Goal: Task Accomplishment & Management: Manage account settings

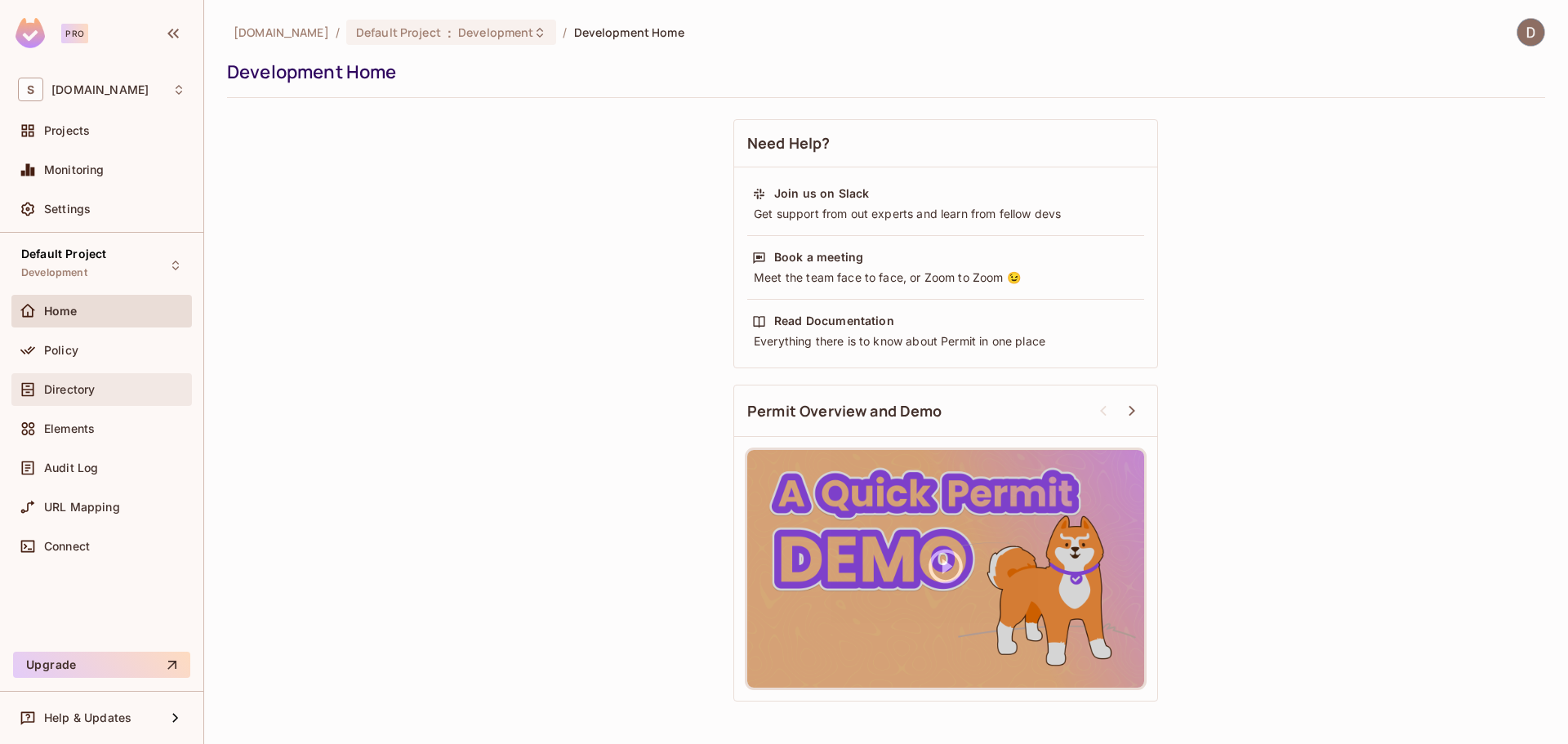
click at [105, 389] on div "Directory" at bounding box center [114, 389] width 141 height 13
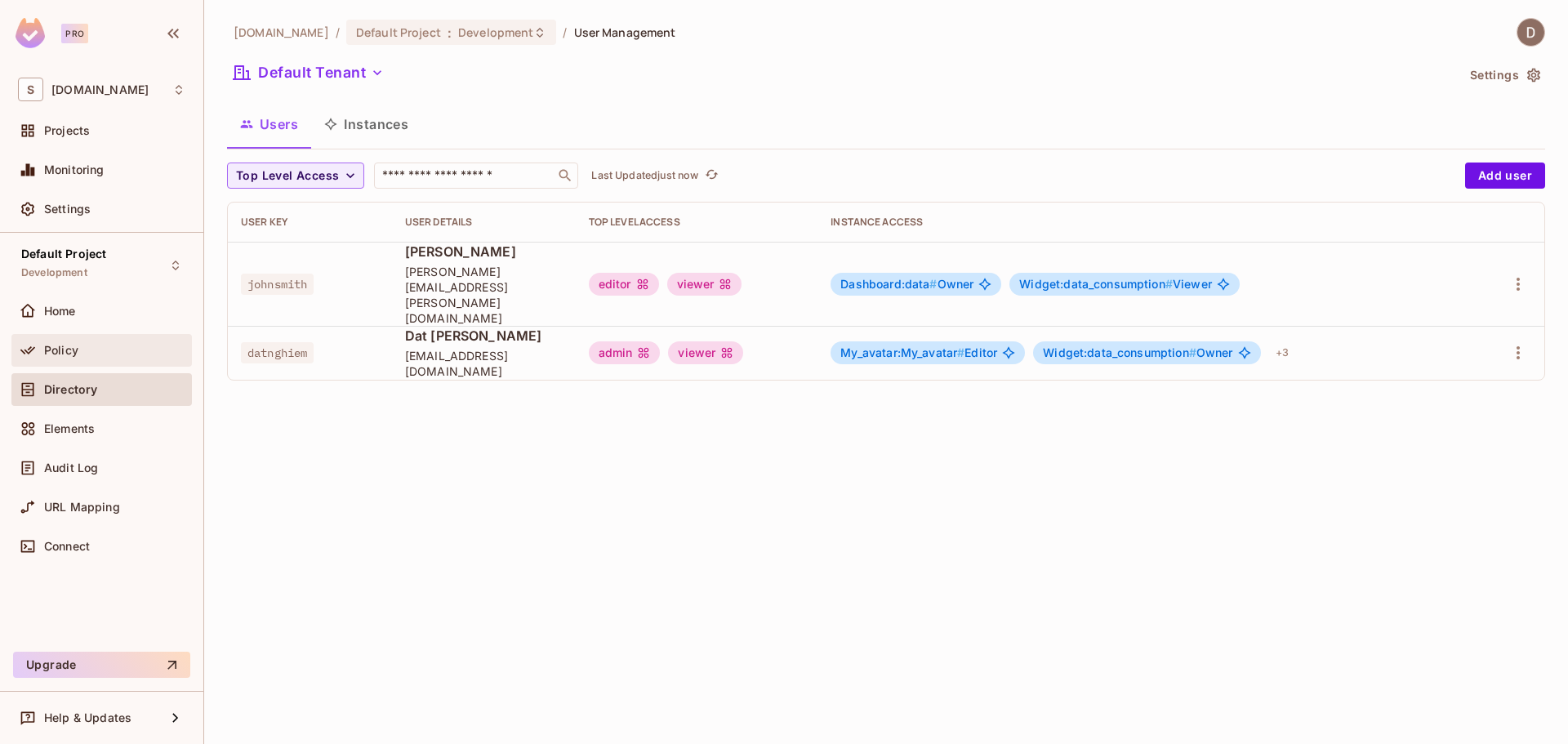
click at [67, 340] on div "Policy" at bounding box center [101, 350] width 167 height 20
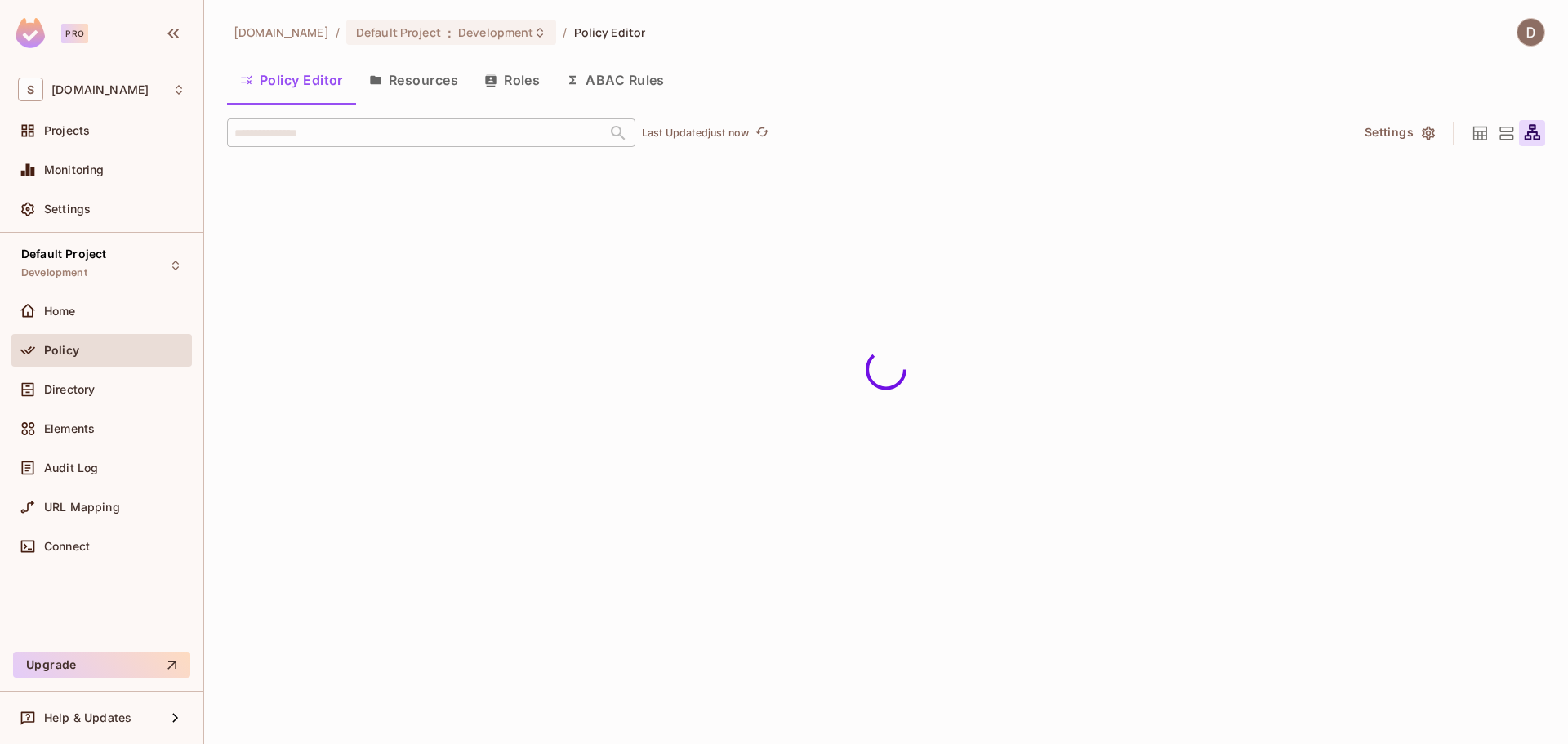
click at [515, 78] on button "Roles" at bounding box center [513, 80] width 82 height 41
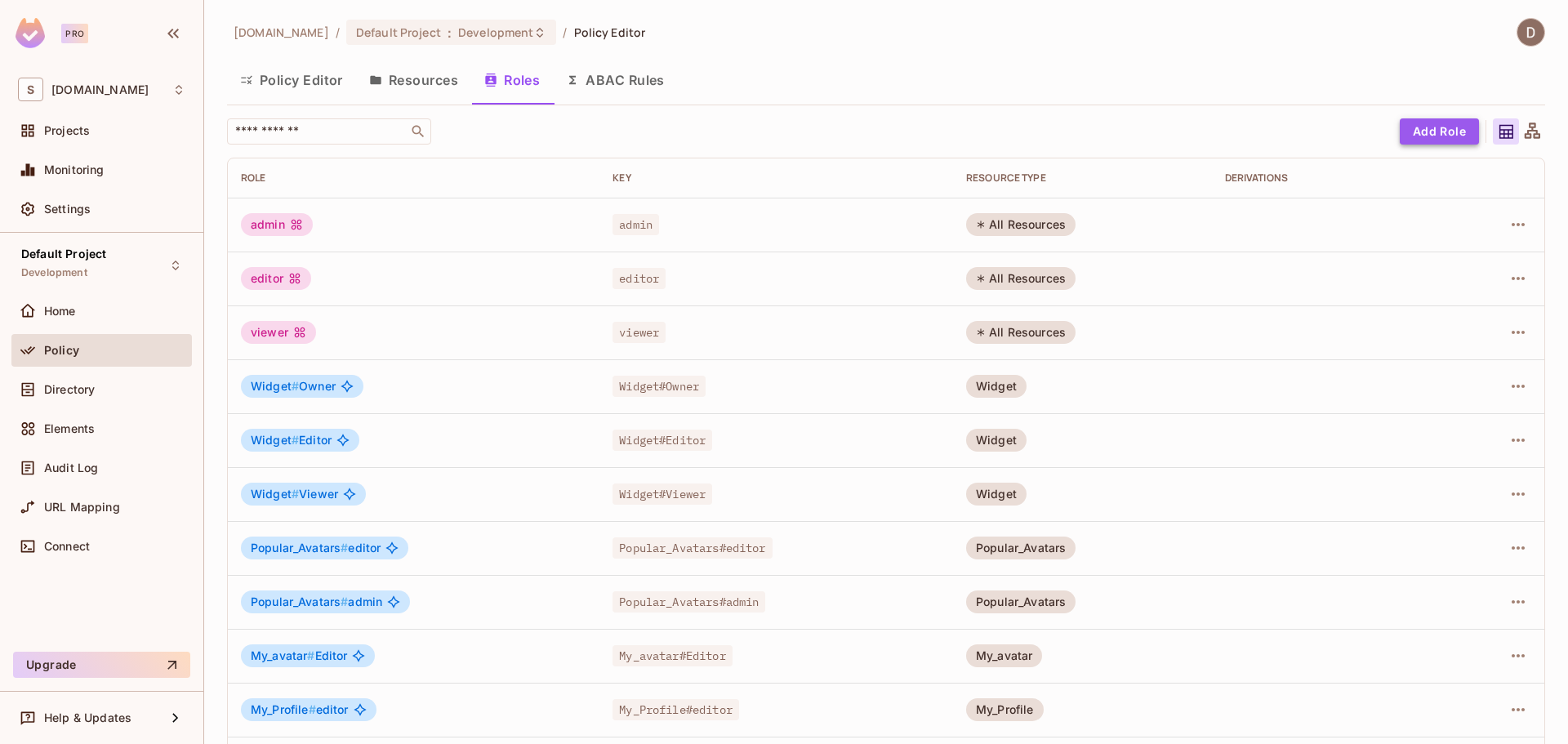
click at [1435, 126] on button "Add Role" at bounding box center [1439, 131] width 79 height 26
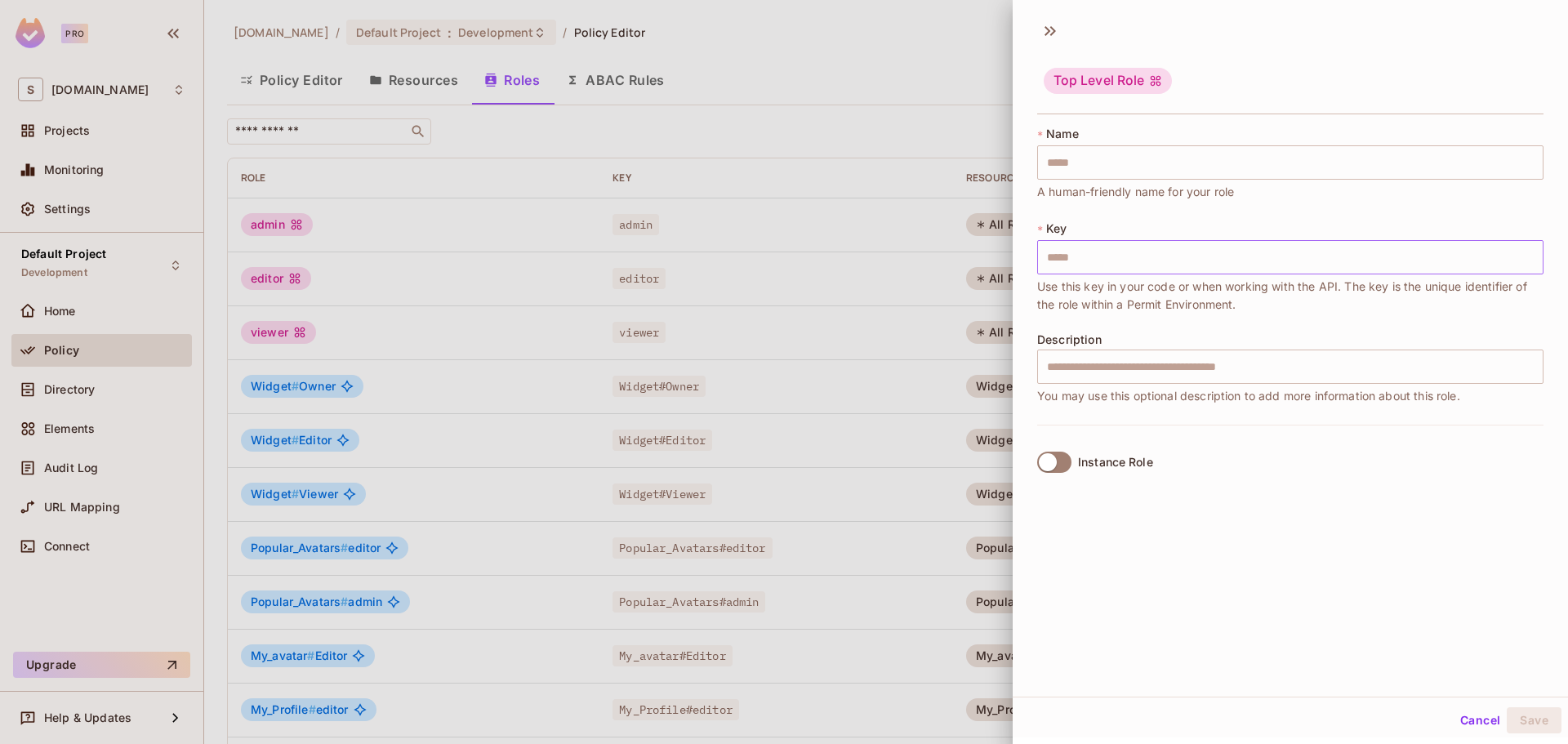
click at [1095, 255] on input "text" at bounding box center [1291, 257] width 507 height 34
click at [1103, 163] on input "text" at bounding box center [1291, 162] width 507 height 34
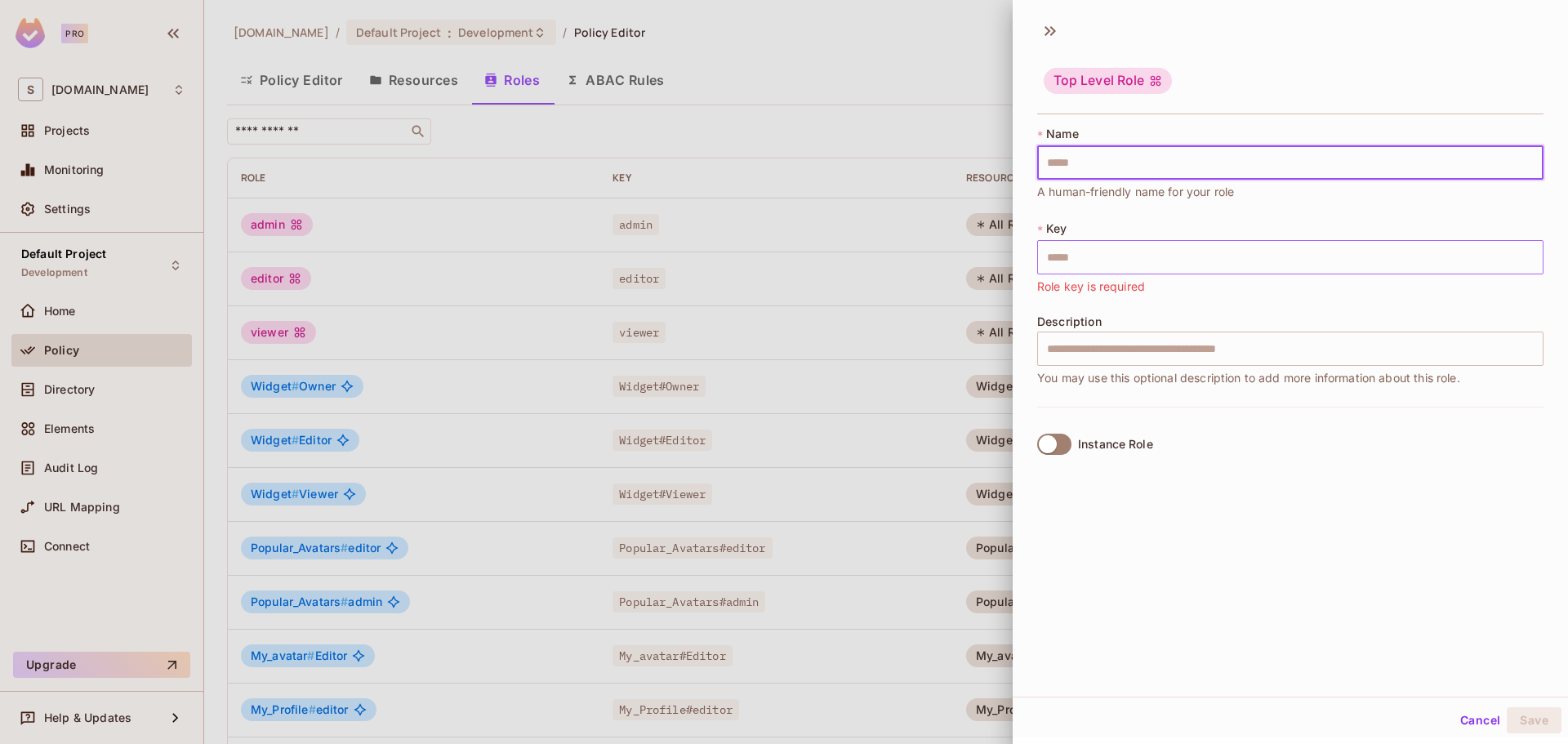
click at [1078, 256] on input "text" at bounding box center [1291, 257] width 507 height 34
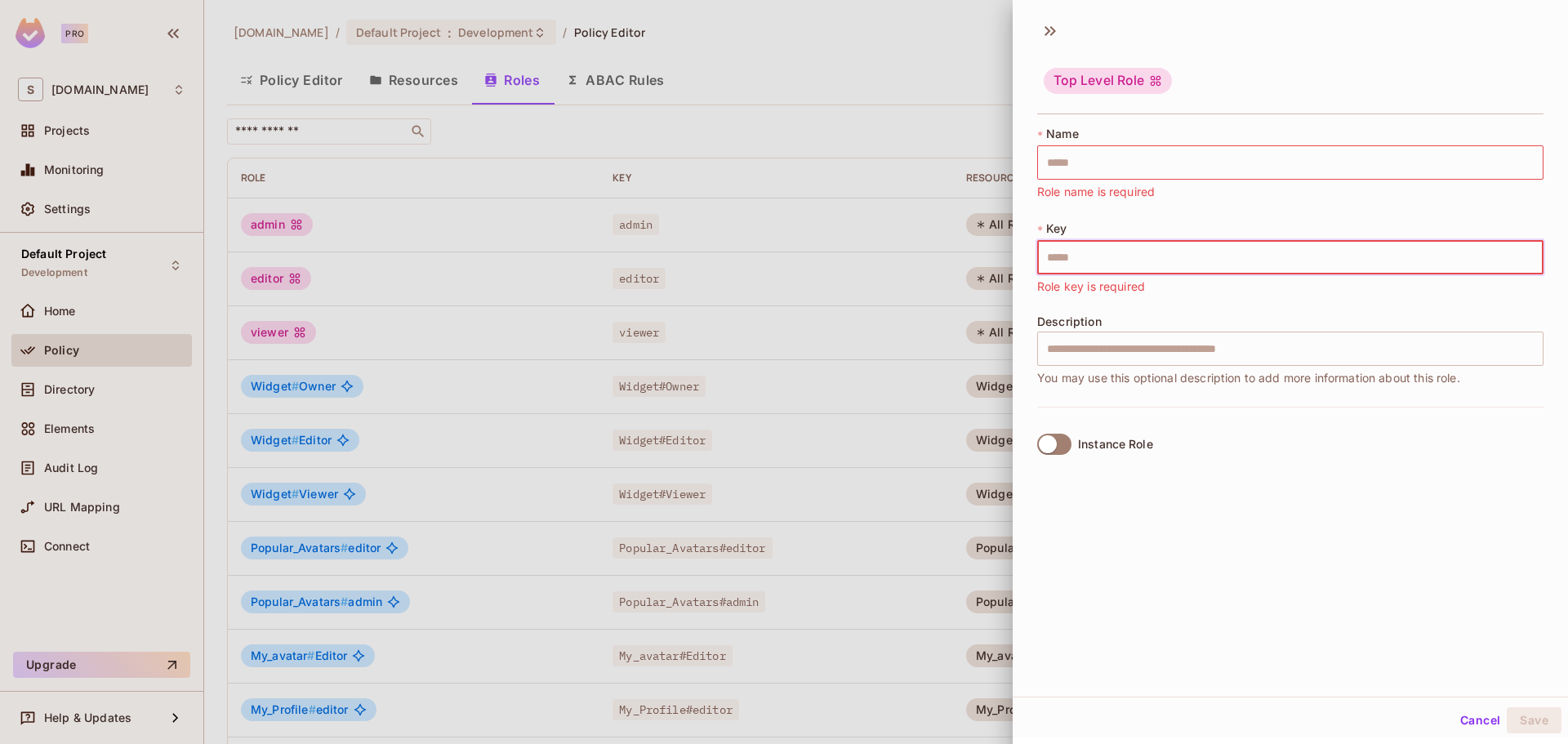
click at [1065, 310] on div "* Name ​ Role name is required * Key ​ Role key is required Description ​ You m…" at bounding box center [1291, 266] width 507 height 281
click at [1131, 344] on input "text" at bounding box center [1291, 348] width 507 height 34
click at [920, 86] on div at bounding box center [784, 372] width 1568 height 744
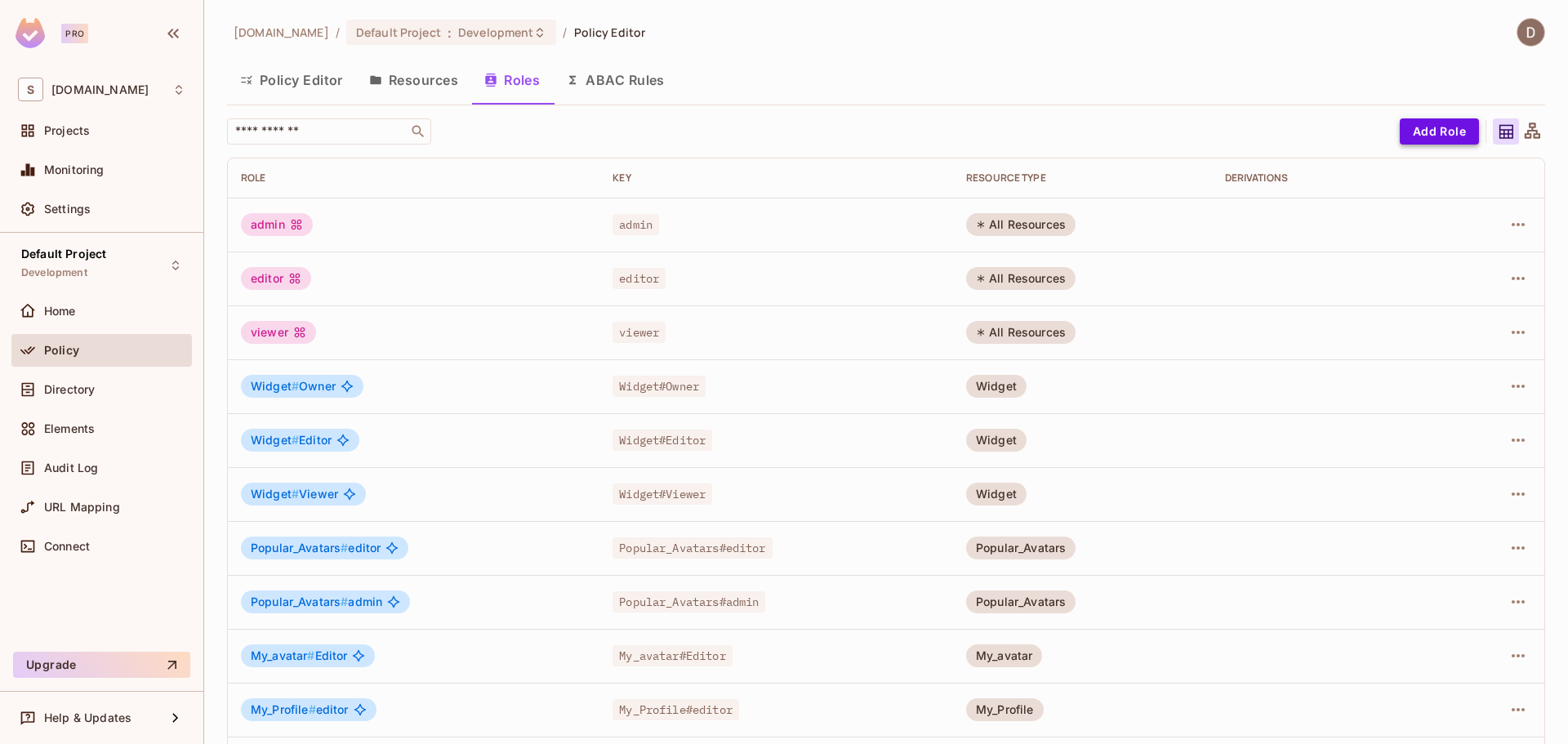
click at [1441, 136] on button "Add Role" at bounding box center [1439, 131] width 79 height 26
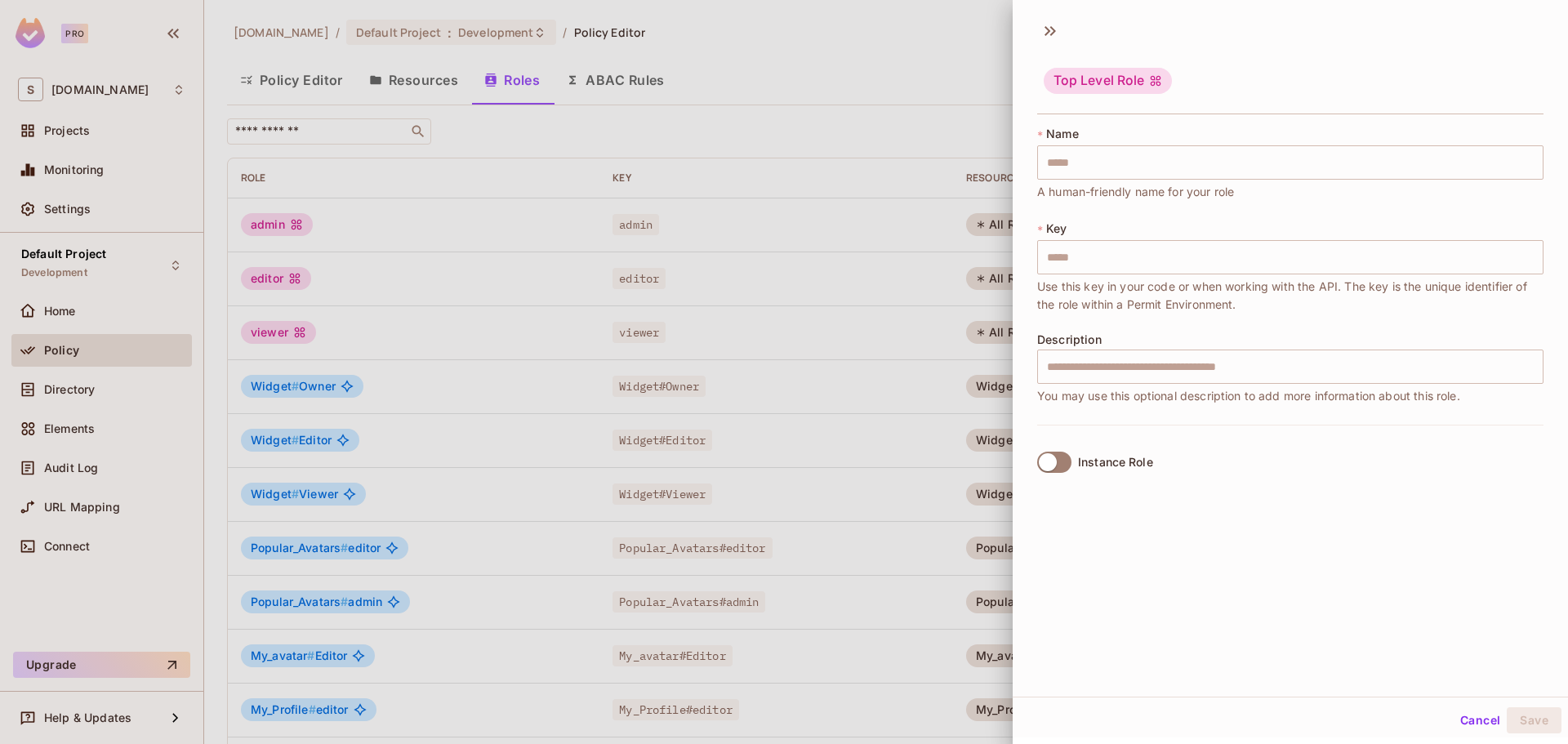
click at [1079, 463] on div "Instance Role" at bounding box center [1115, 461] width 75 height 13
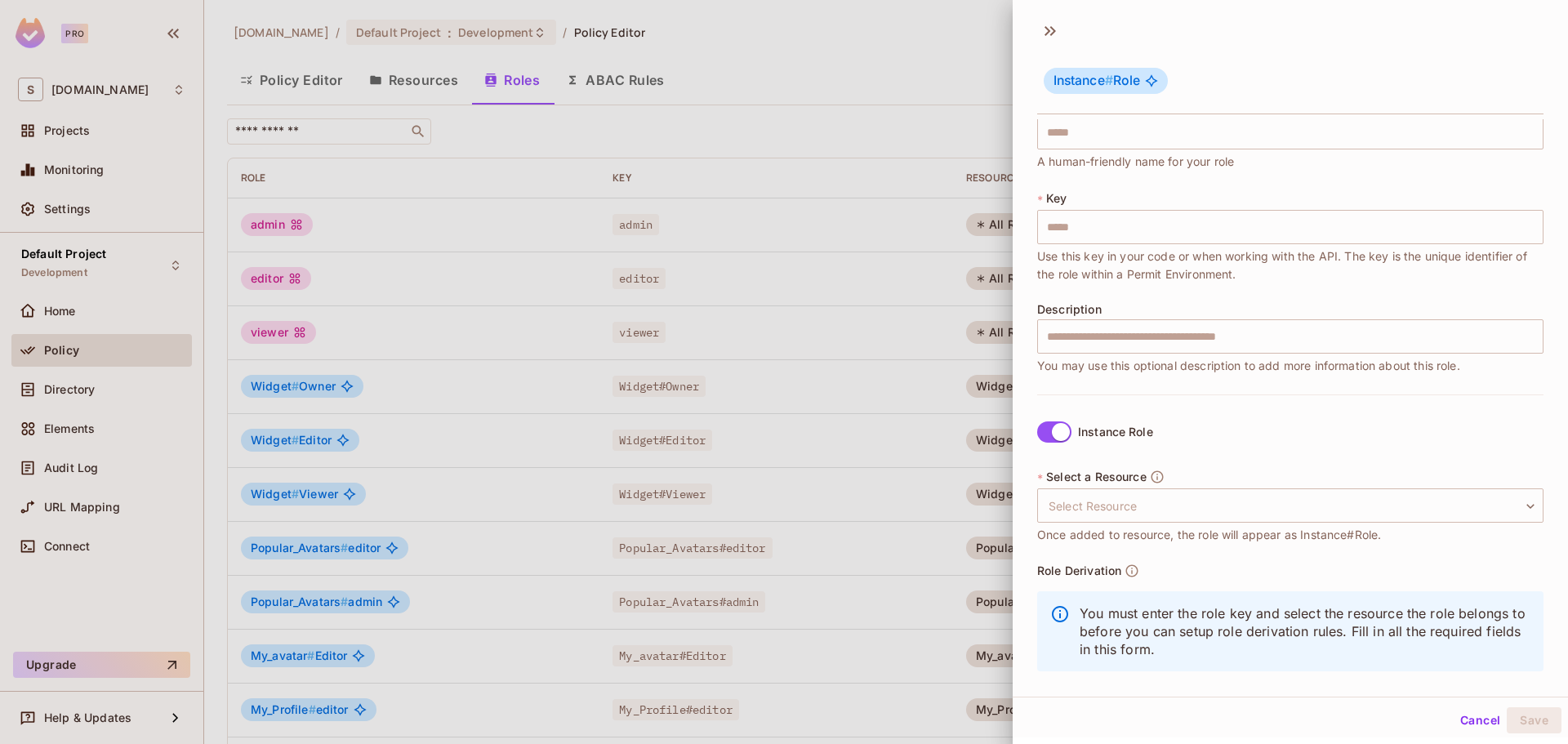
scroll to position [47, 0]
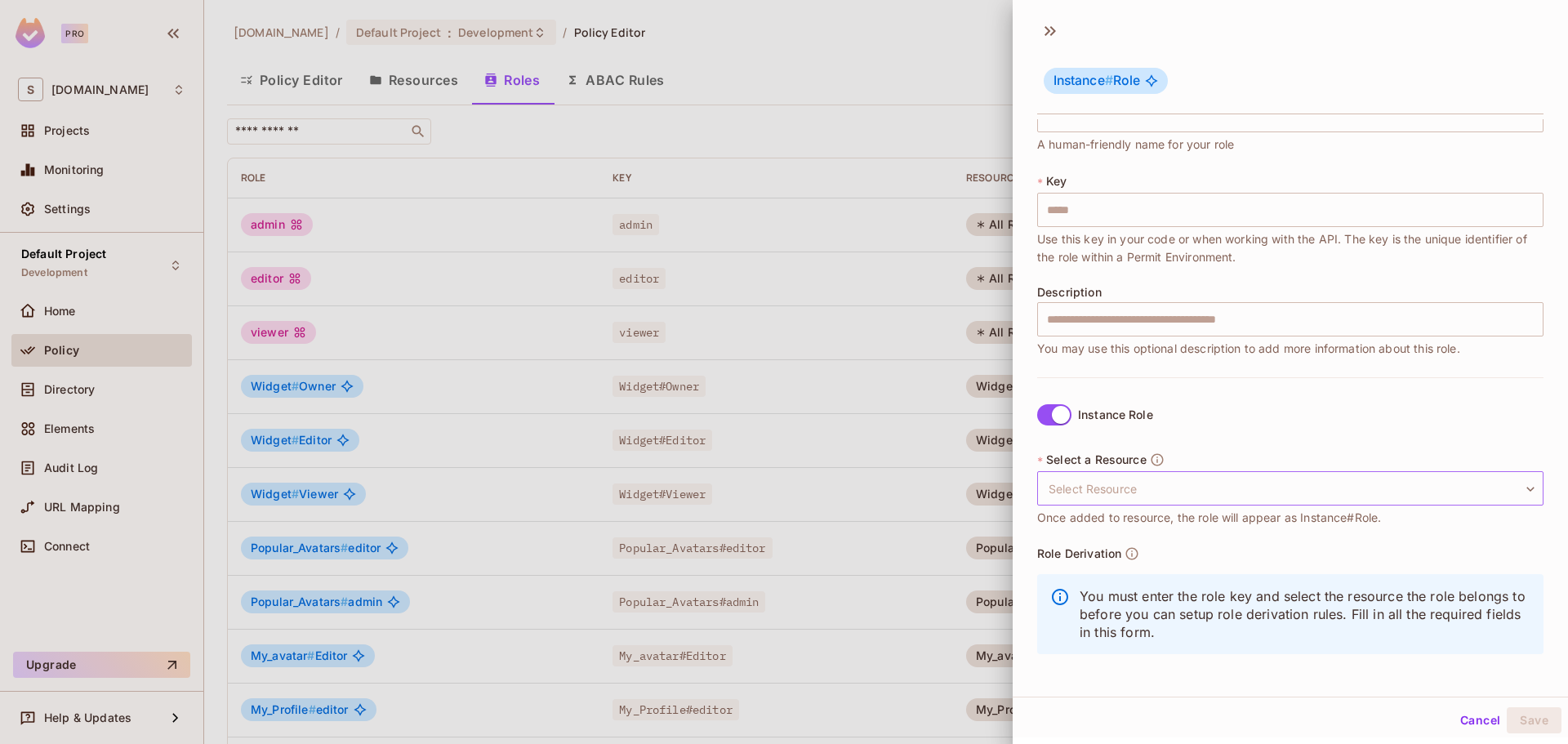
click at [1506, 490] on body "Pro S savameta.com Projects Monitoring Settings Default Project Development Hom…" at bounding box center [784, 372] width 1568 height 744
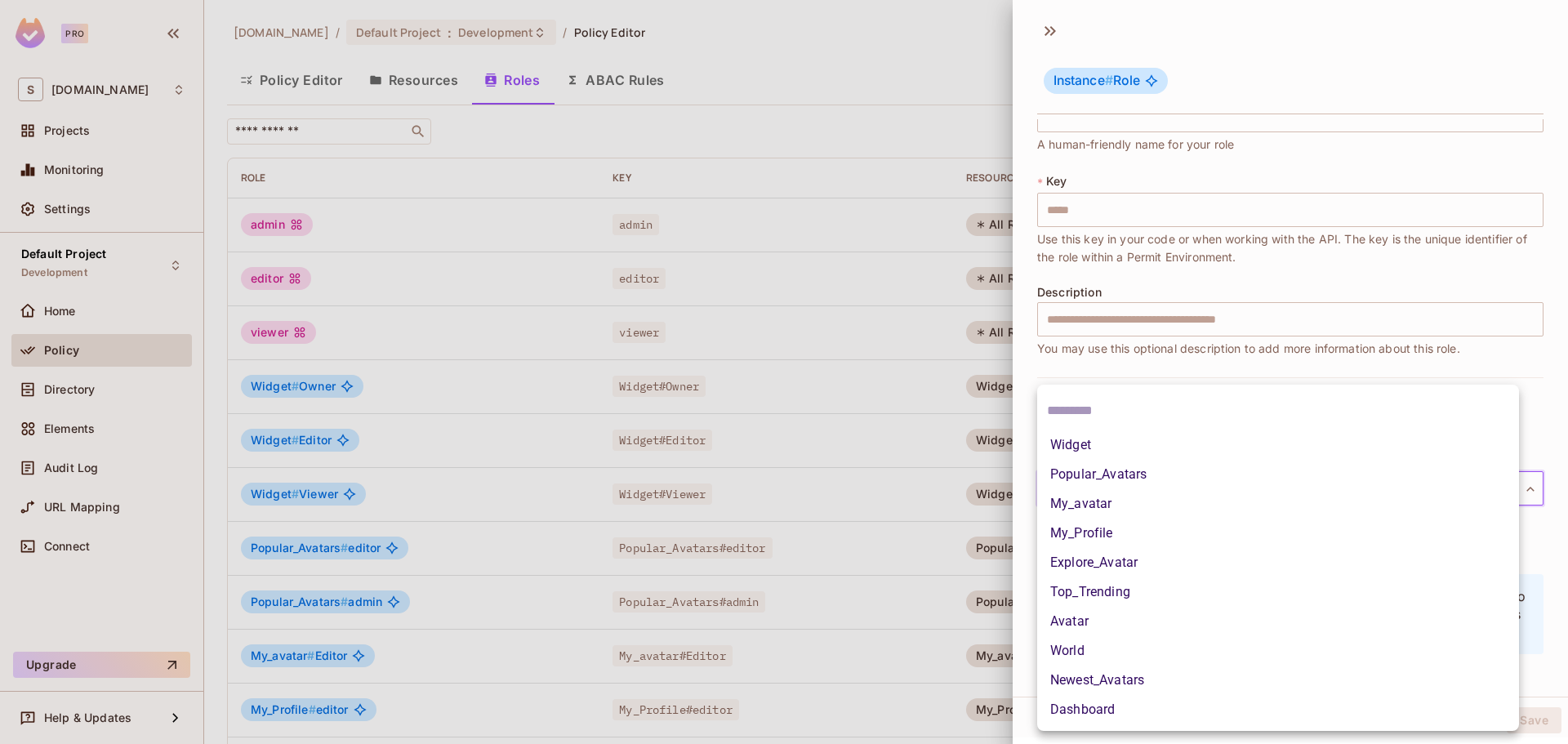
click at [1180, 337] on div at bounding box center [784, 372] width 1568 height 744
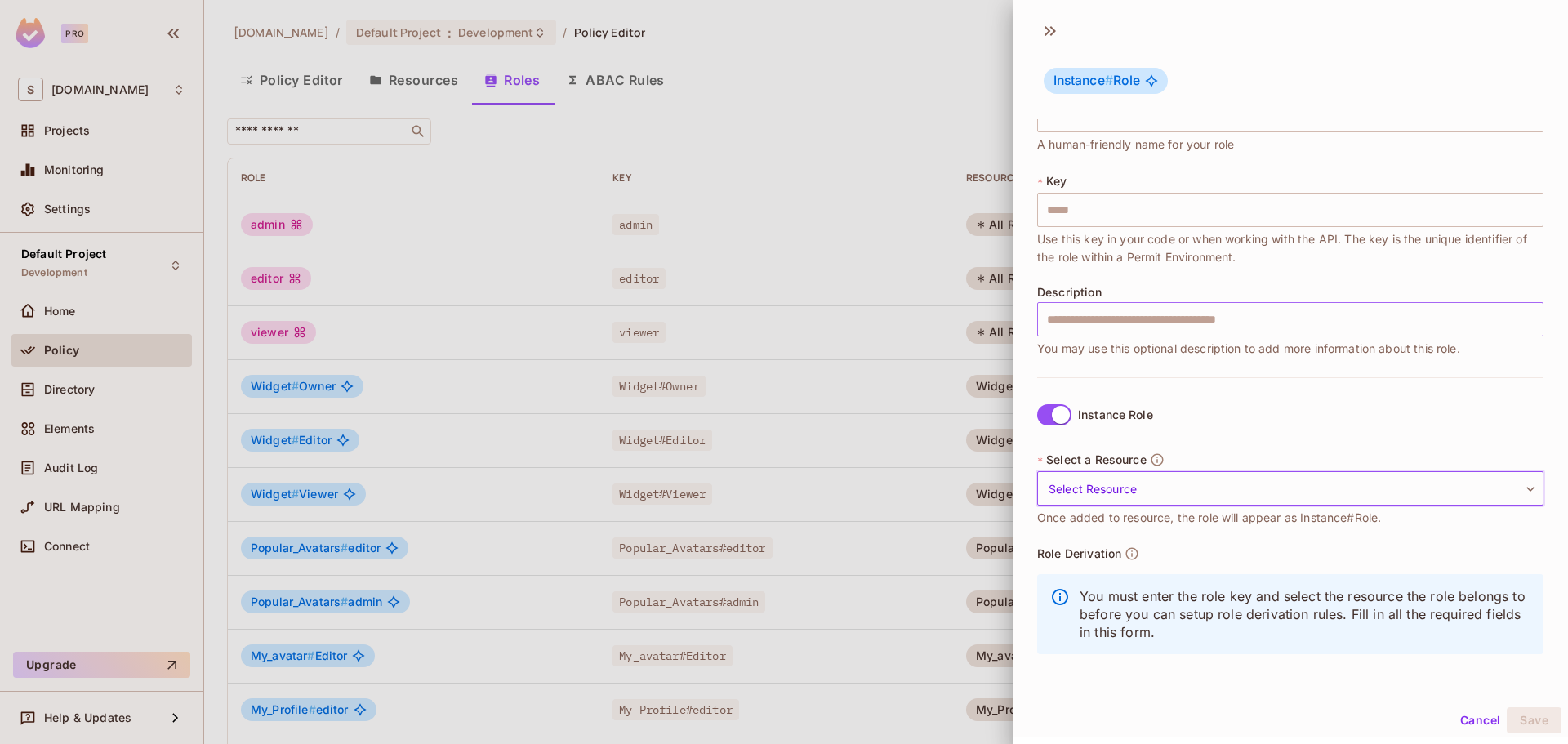
click at [1142, 316] on input "text" at bounding box center [1291, 319] width 507 height 34
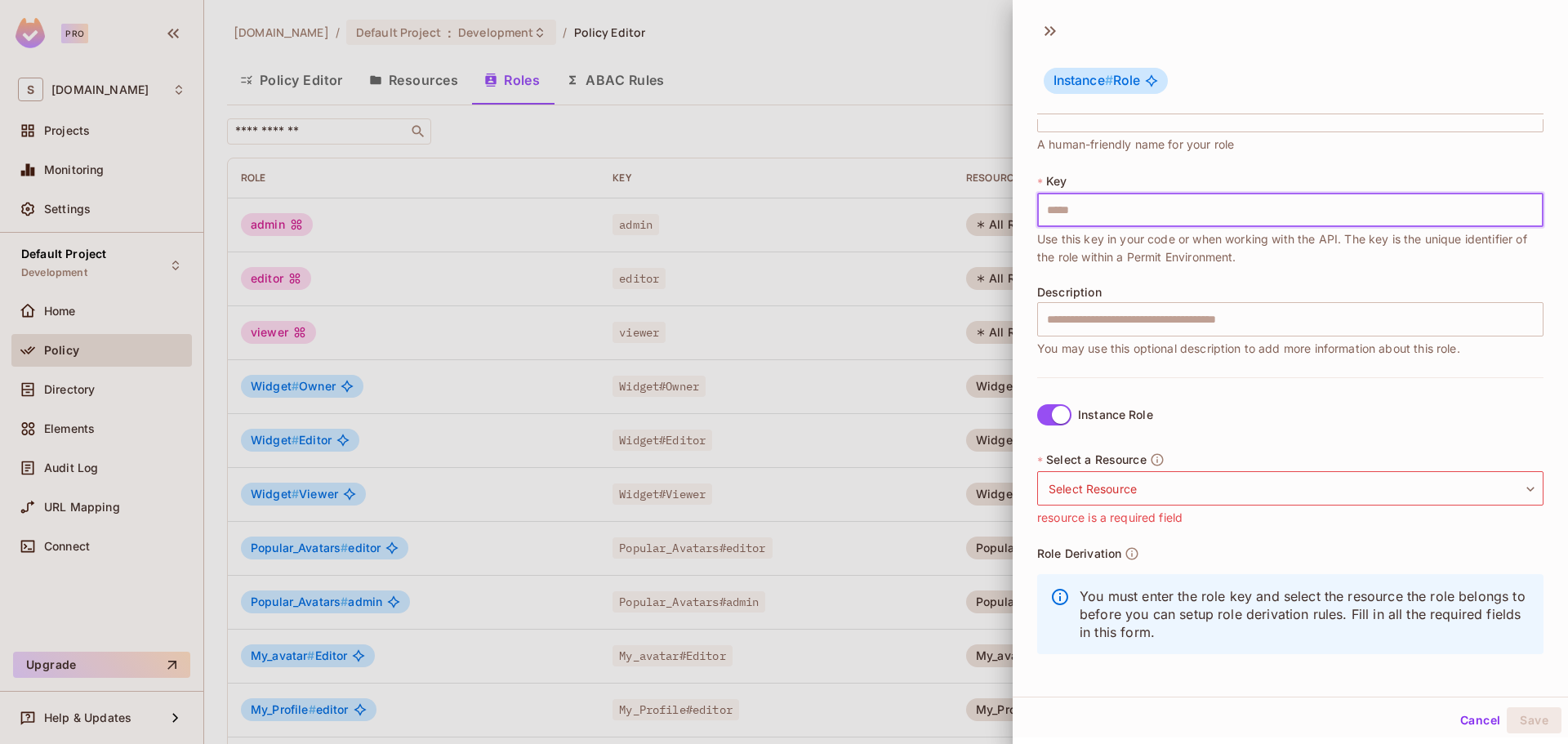
click at [1158, 206] on input "text" at bounding box center [1291, 209] width 507 height 34
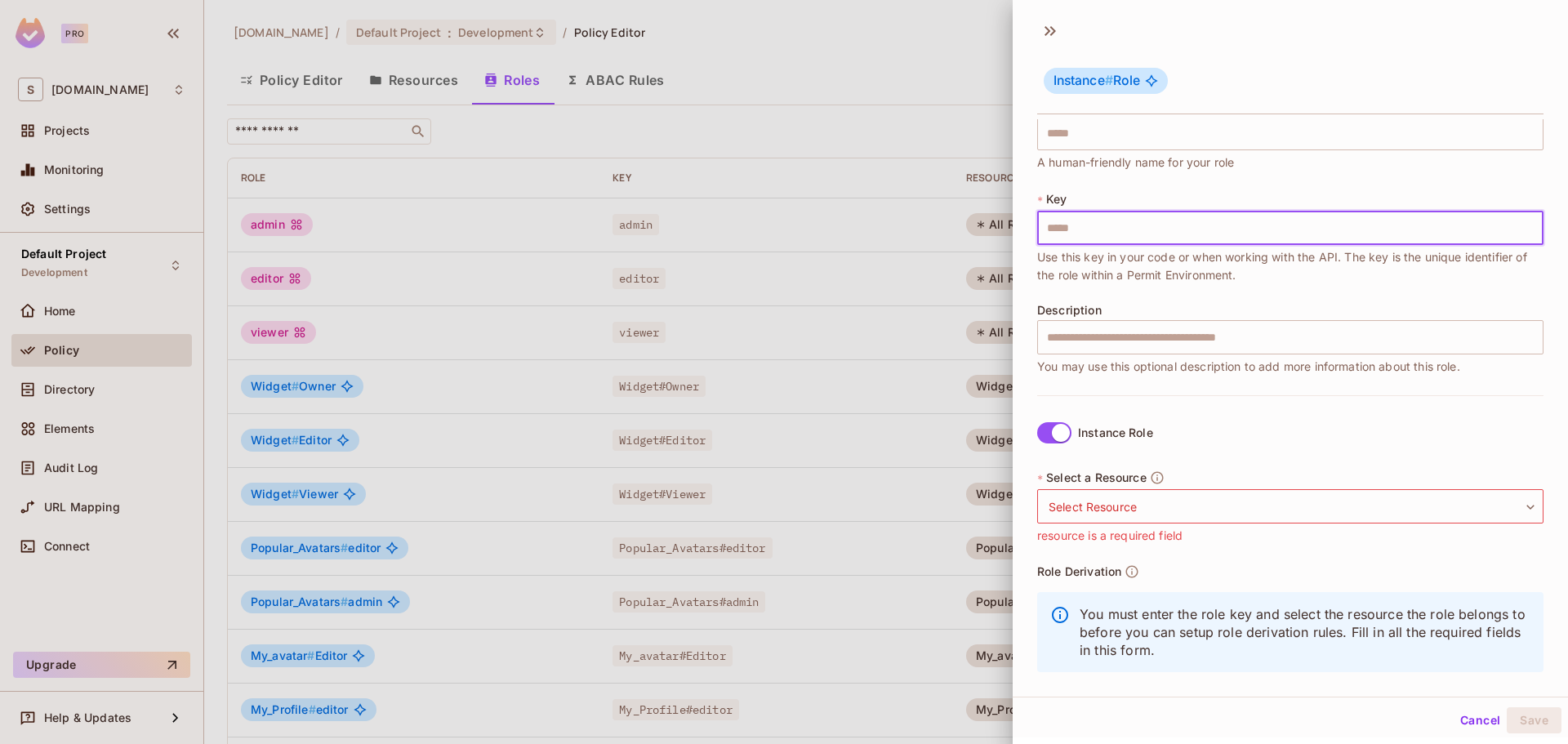
click at [1195, 153] on div "* Name ​ A human-friendly name for your role" at bounding box center [1291, 134] width 507 height 75
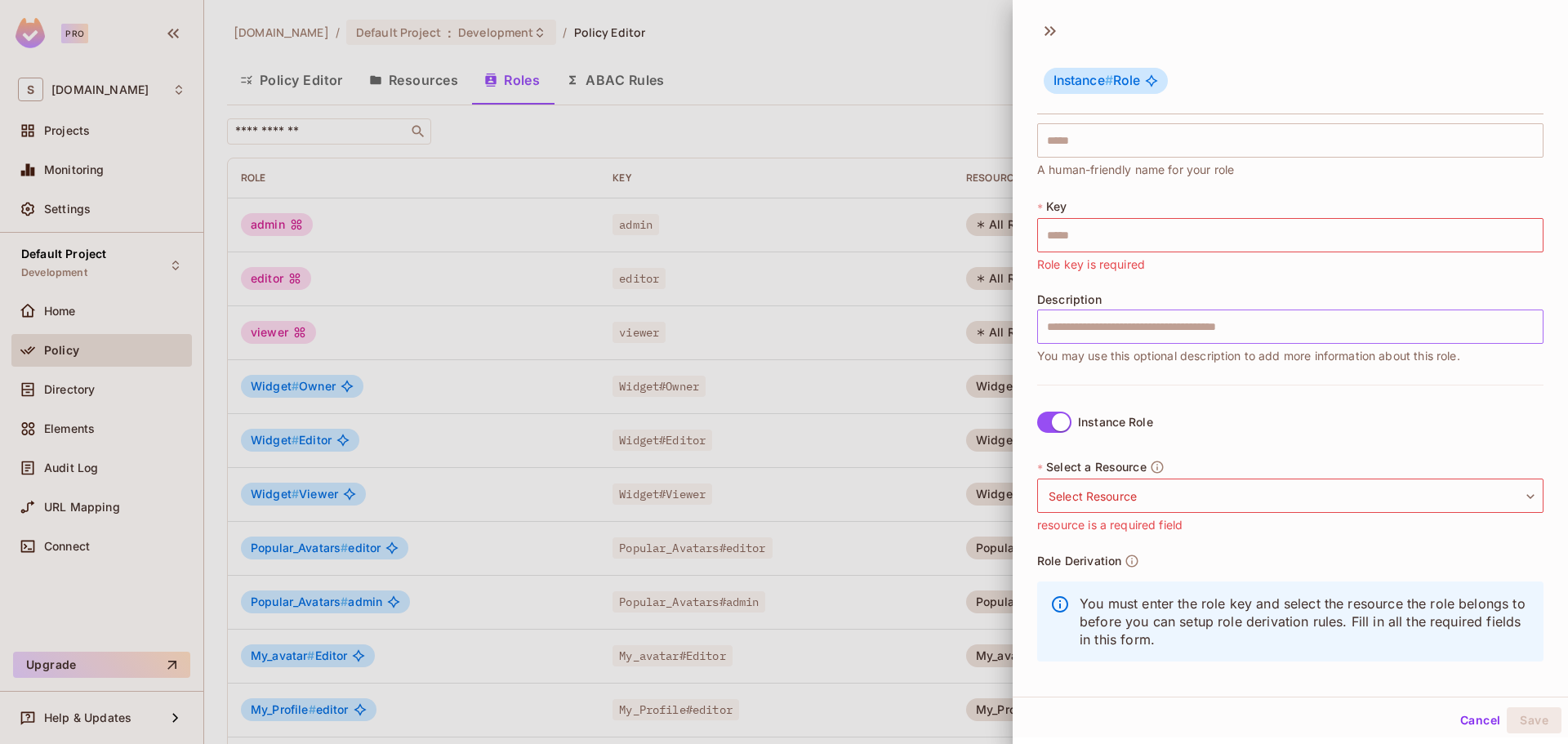
scroll to position [0, 0]
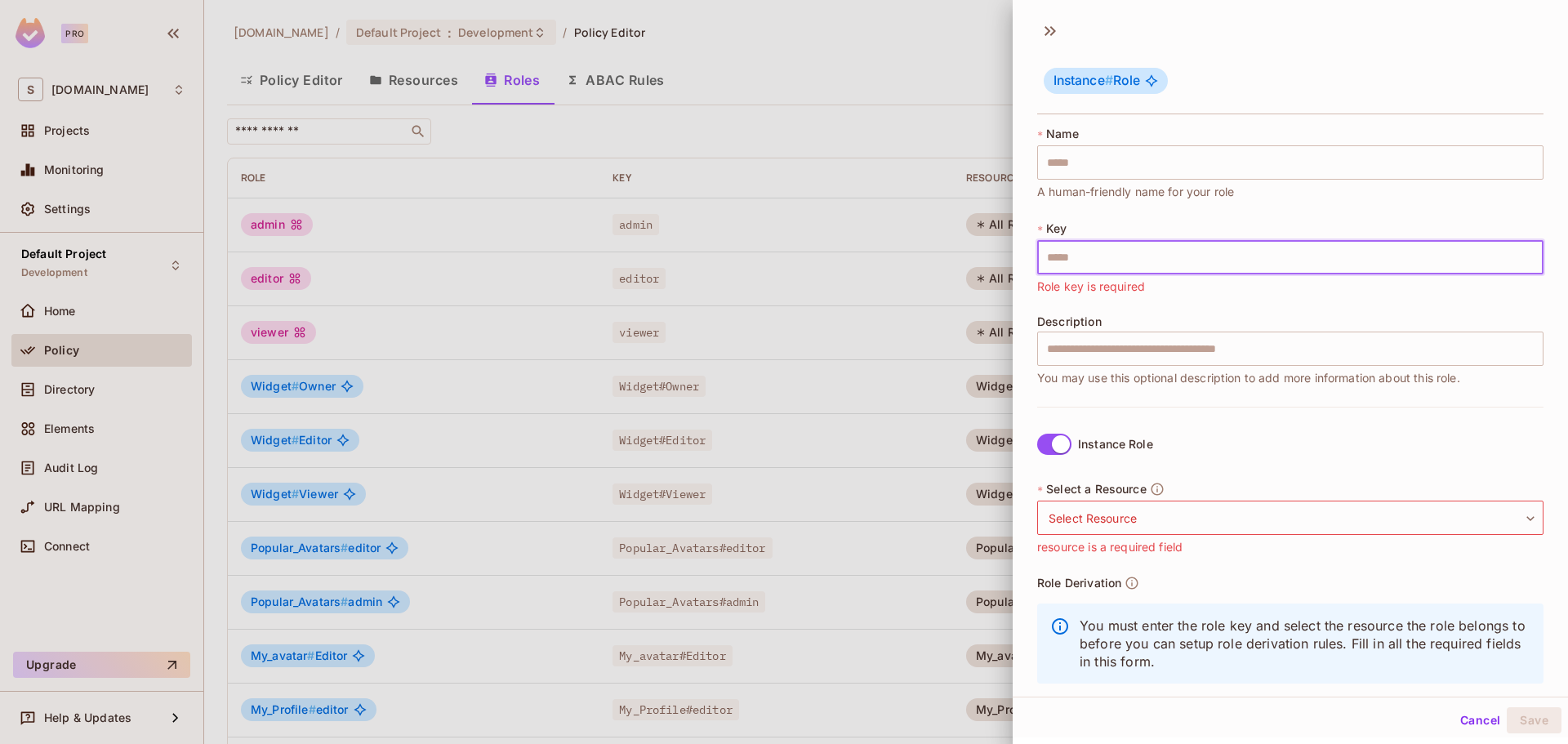
click at [1119, 270] on input "text" at bounding box center [1291, 257] width 507 height 34
click at [1070, 364] on input "text" at bounding box center [1291, 348] width 507 height 34
click at [1114, 284] on span "Role key is required" at bounding box center [1092, 286] width 108 height 18
click at [1098, 346] on input "text" at bounding box center [1291, 348] width 507 height 34
click at [1133, 280] on span "Role key is required" at bounding box center [1092, 286] width 108 height 18
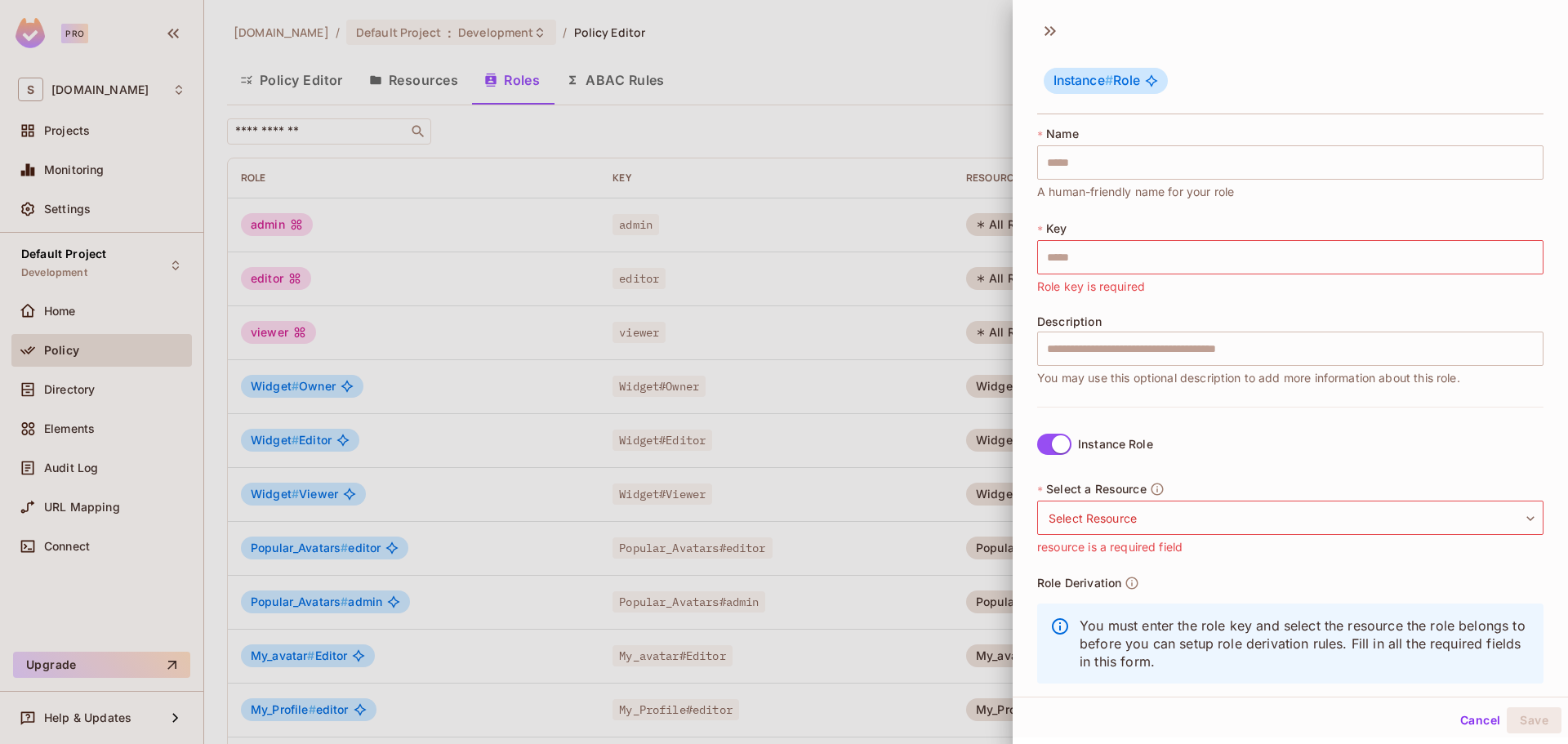
click at [931, 42] on div at bounding box center [784, 372] width 1568 height 744
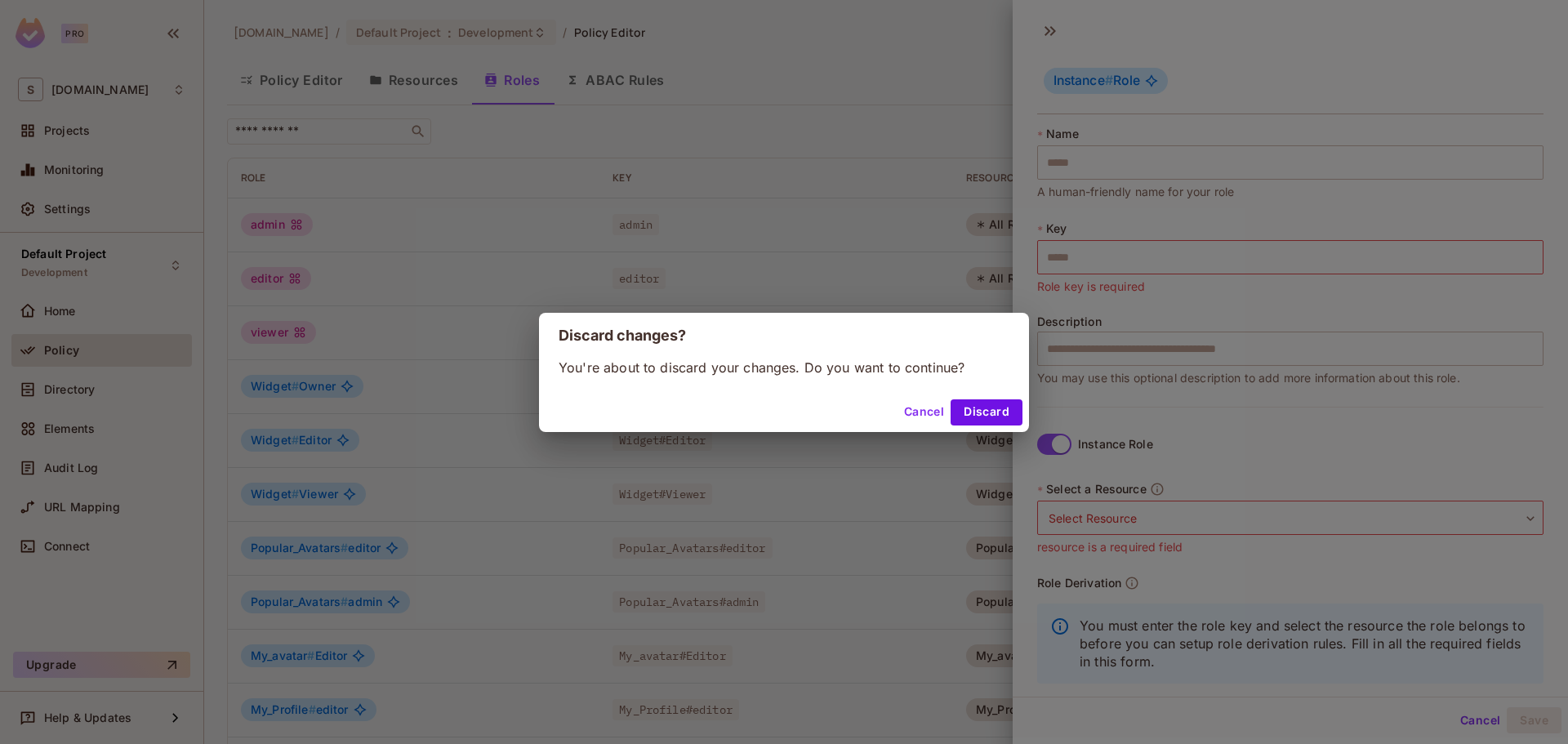
click at [929, 414] on button "Cancel" at bounding box center [924, 412] width 53 height 26
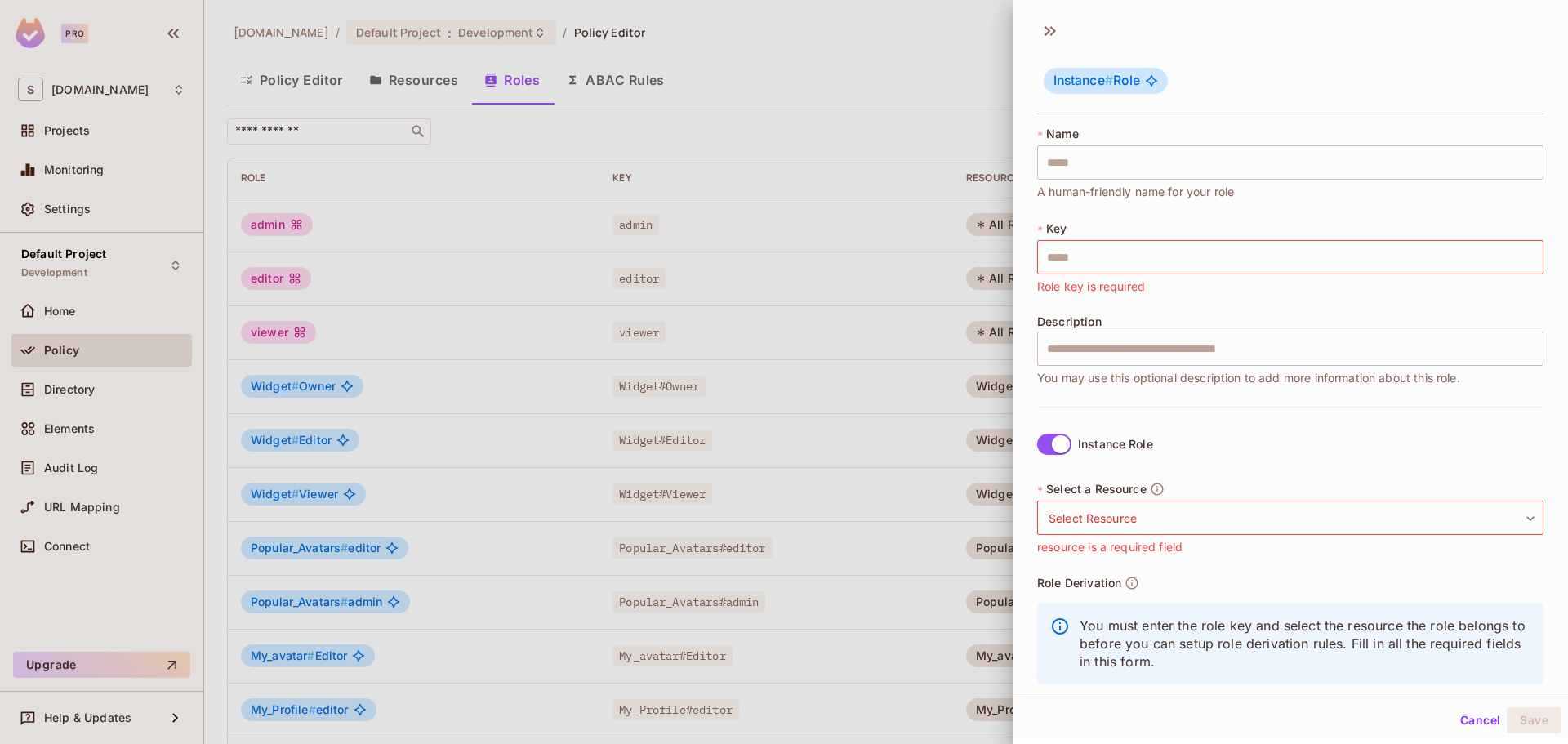
click at [1334, 66] on div "Instance # Role" at bounding box center [1291, 82] width 507 height 65
click at [1038, 38] on div "Instance # Role" at bounding box center [1291, 68] width 556 height 102
click at [1066, 33] on div "Instance # Role" at bounding box center [1291, 68] width 556 height 102
click at [1052, 32] on icon at bounding box center [1051, 30] width 26 height 26
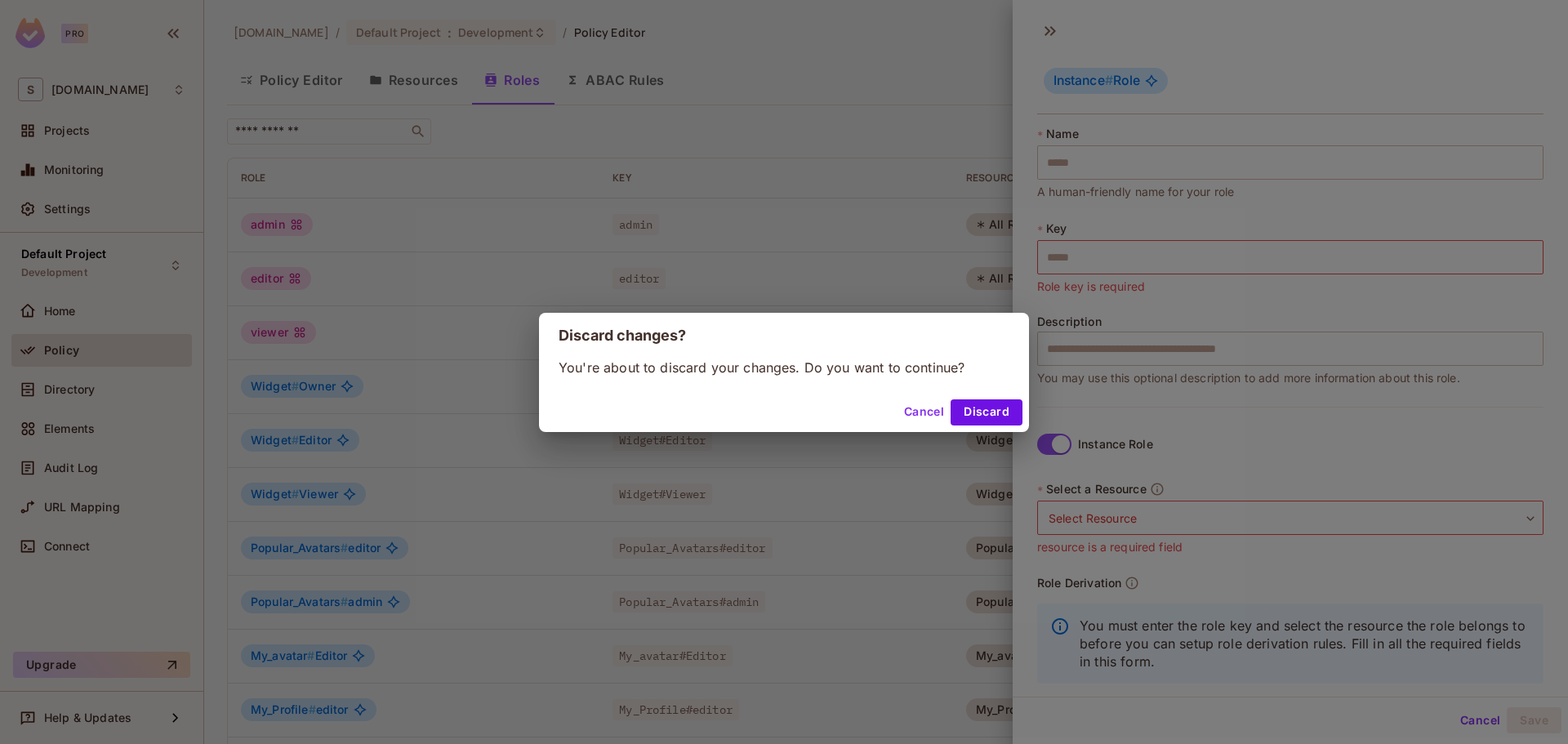
click at [999, 414] on button "Discard" at bounding box center [986, 412] width 71 height 26
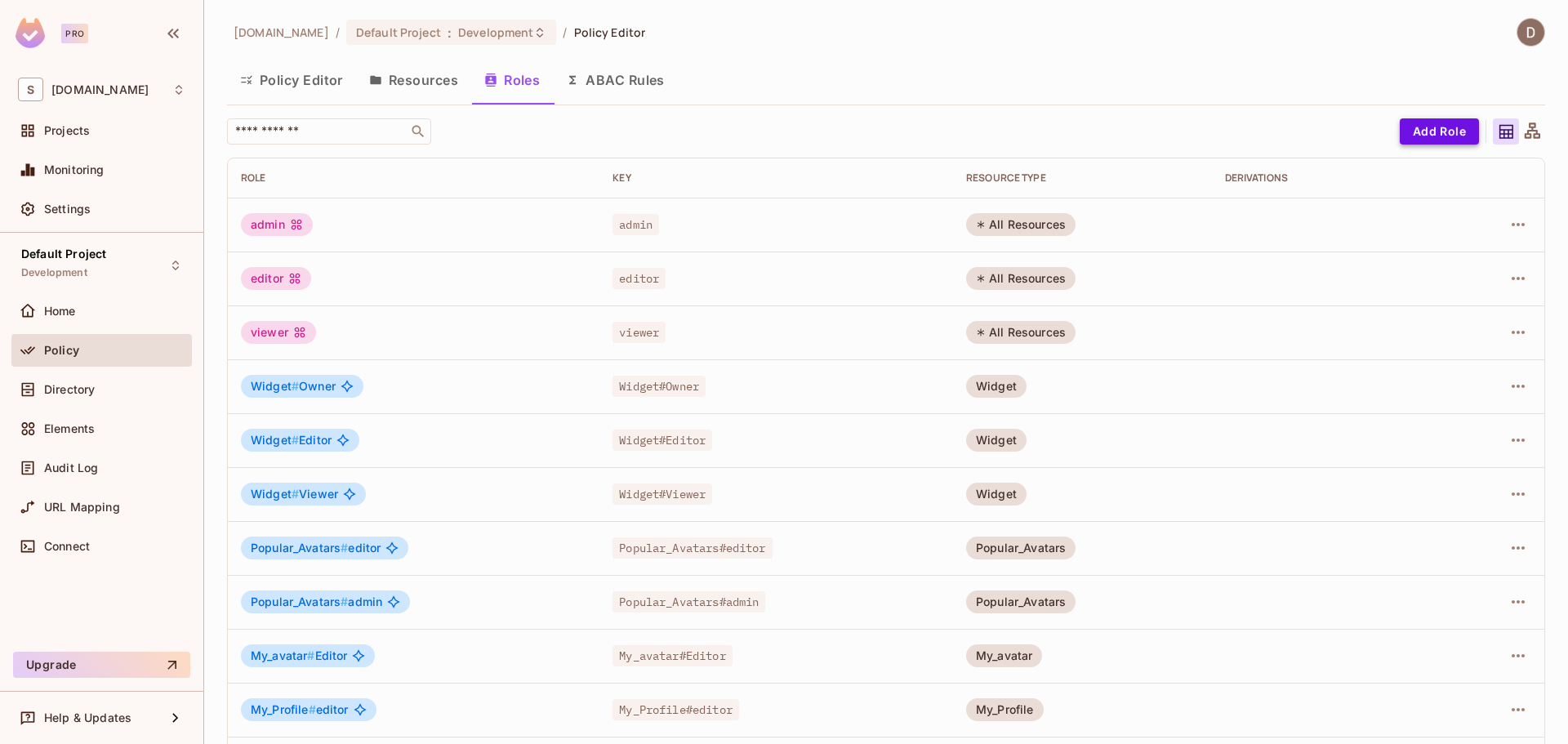
click at [1429, 136] on button "Add Role" at bounding box center [1439, 131] width 79 height 26
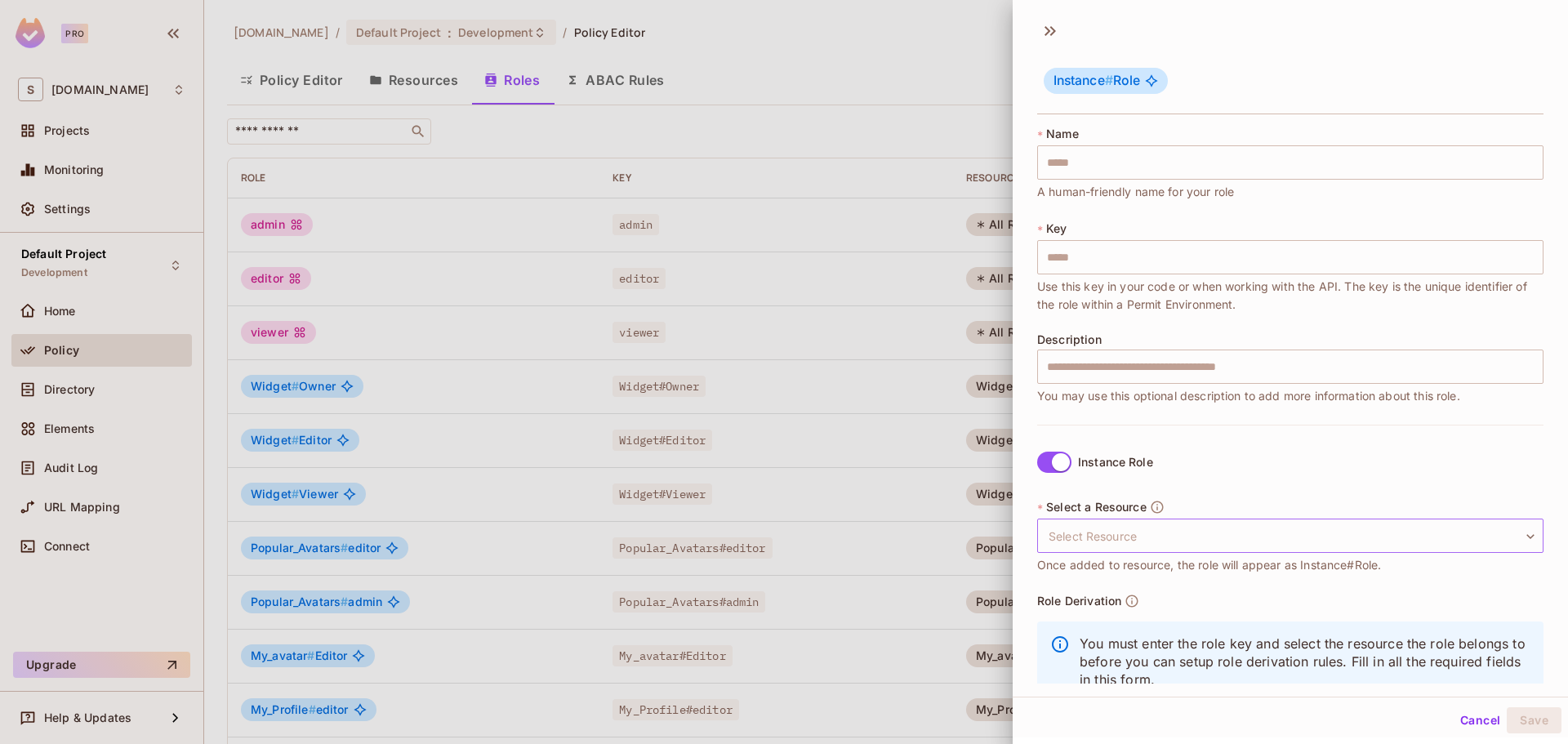
click at [1098, 533] on body "Pro S savameta.com Projects Monitoring Settings Default Project Development Hom…" at bounding box center [784, 372] width 1568 height 744
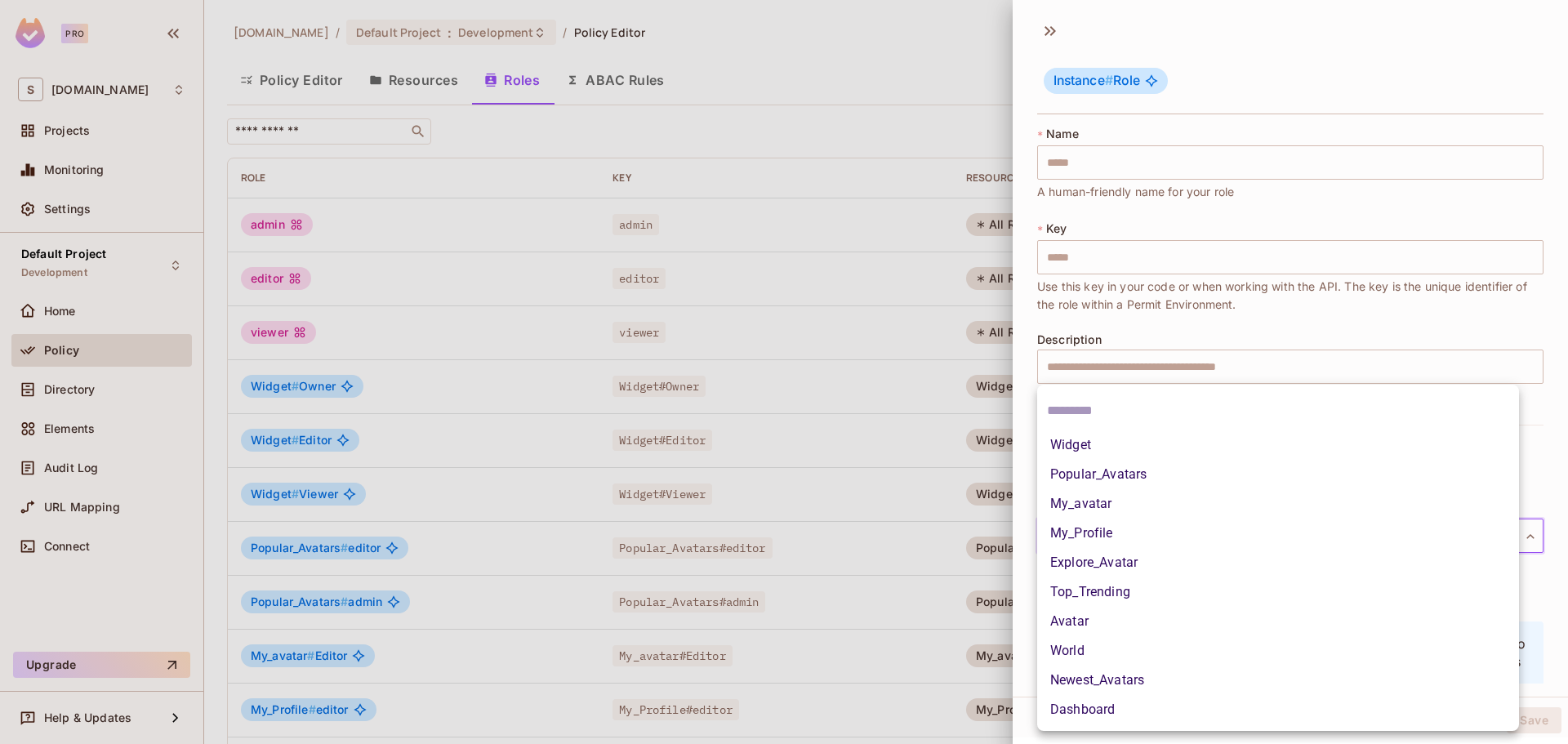
click at [1140, 366] on div at bounding box center [784, 372] width 1568 height 744
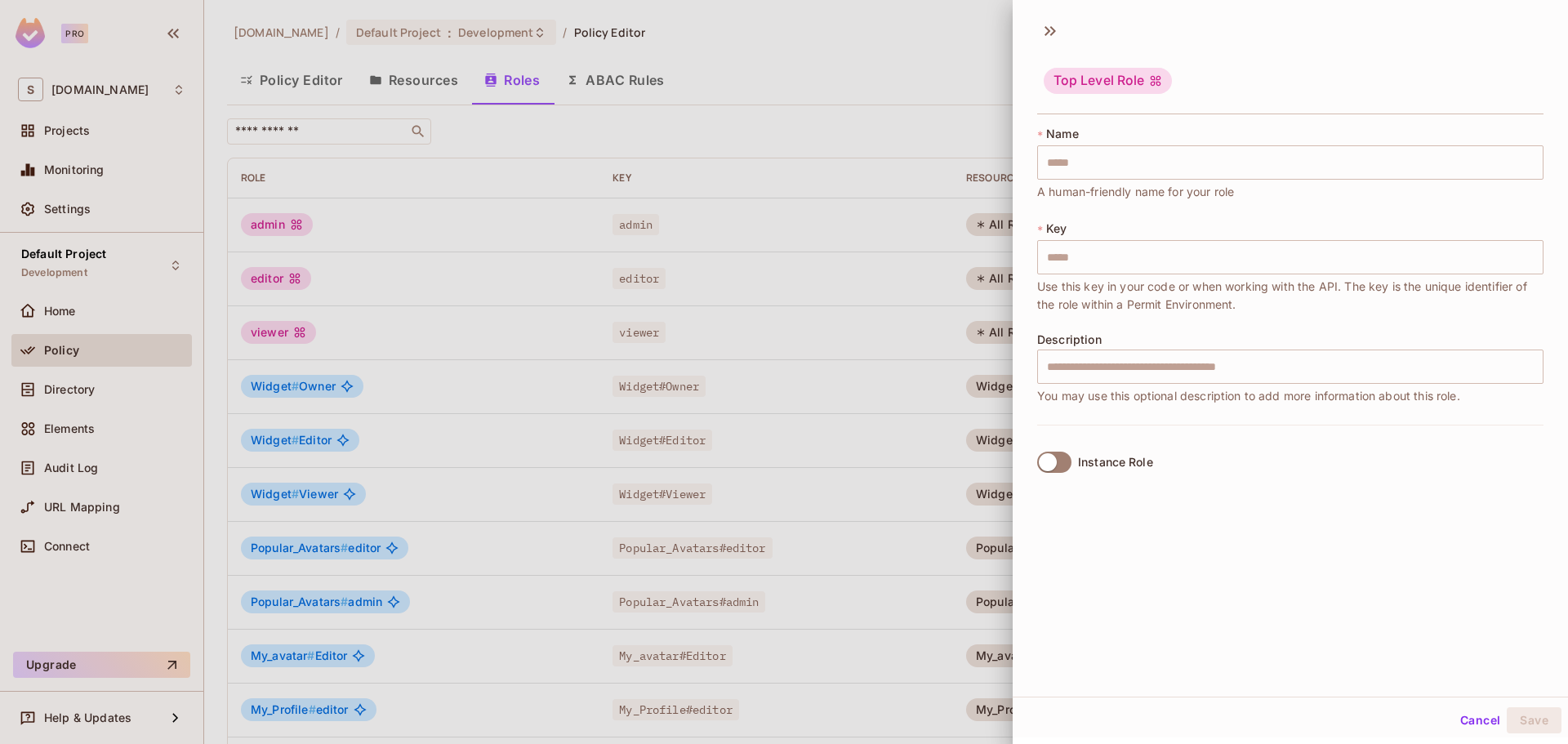
click at [798, 299] on div at bounding box center [784, 372] width 1568 height 744
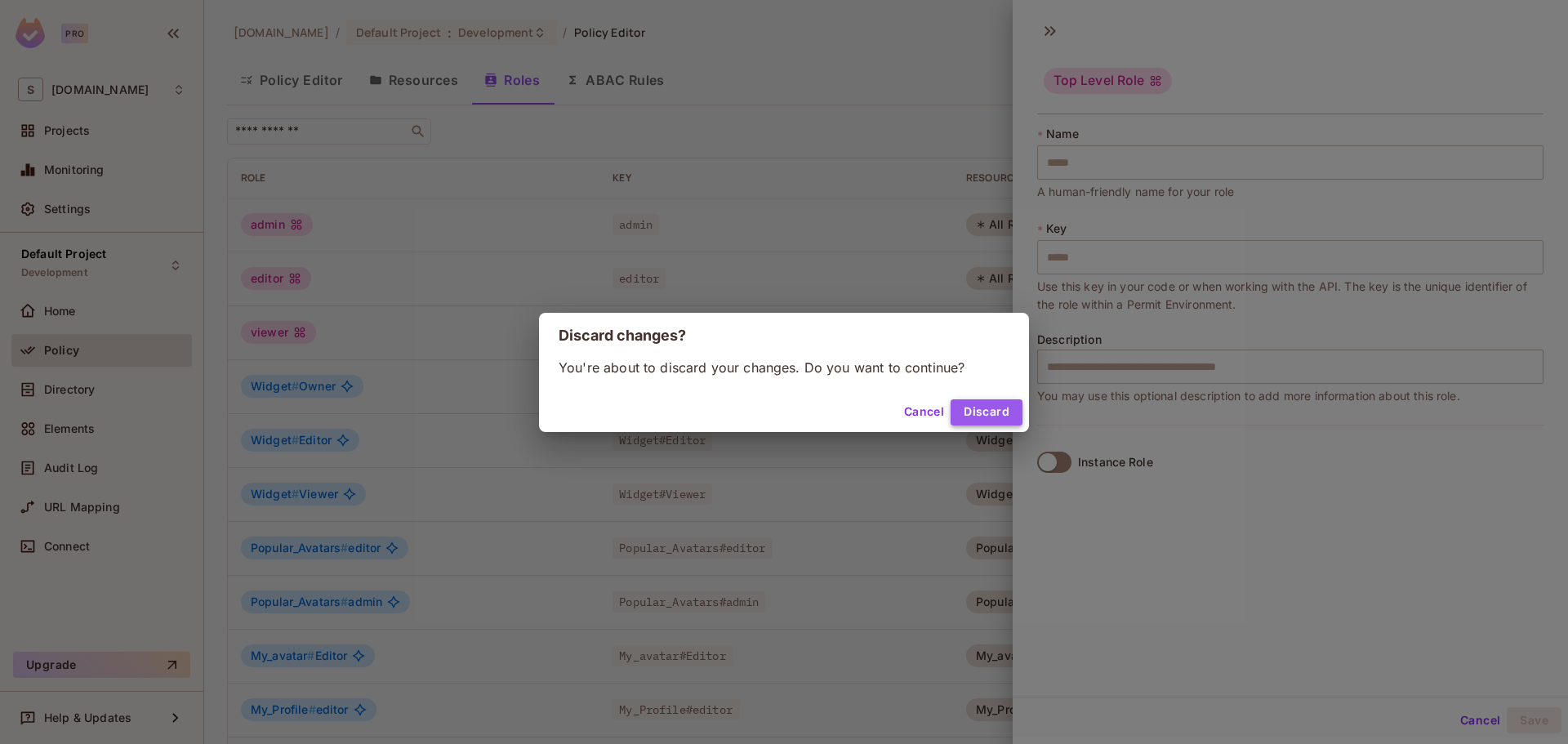
click at [973, 411] on button "Discard" at bounding box center [986, 412] width 71 height 26
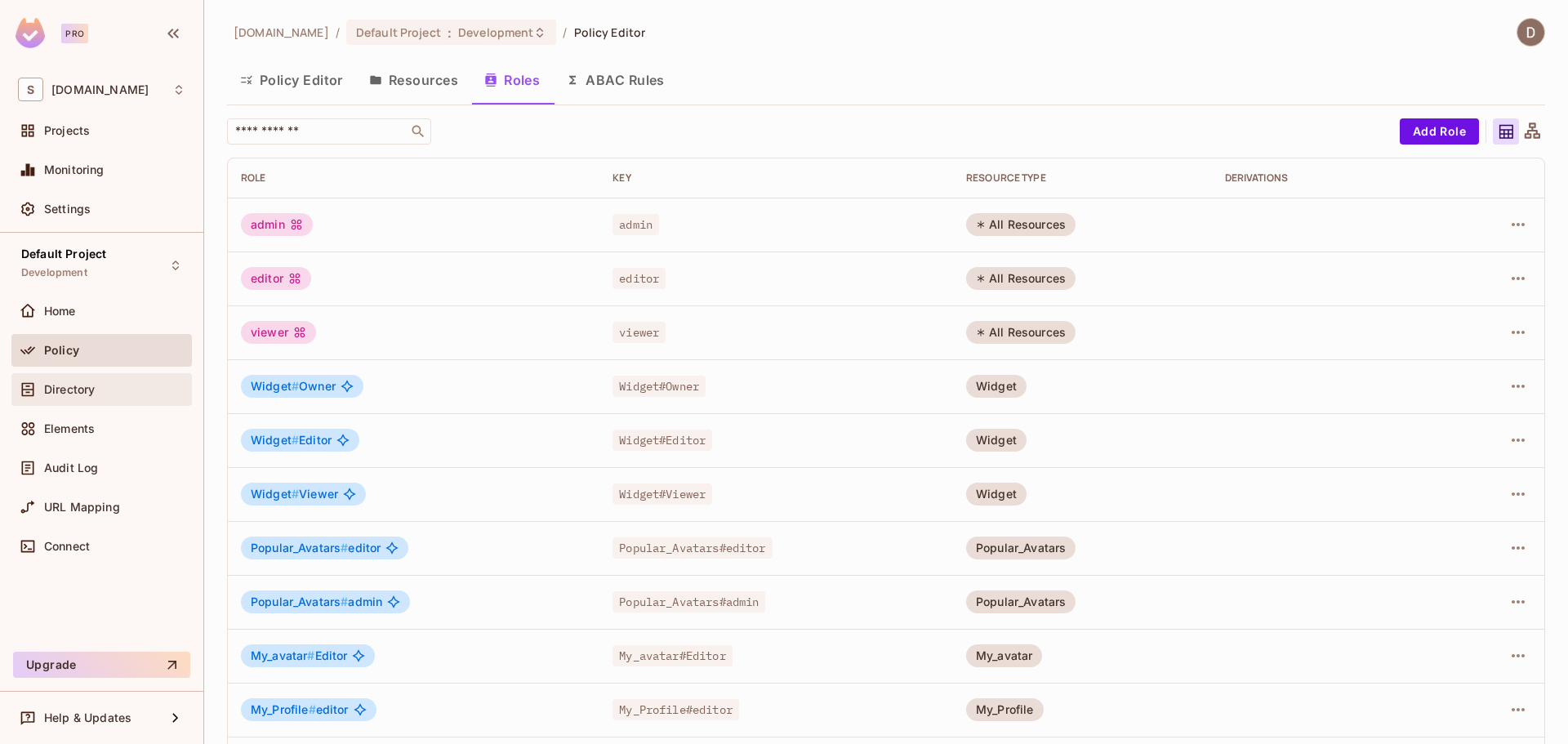
click at [136, 384] on div "Directory" at bounding box center [114, 389] width 141 height 13
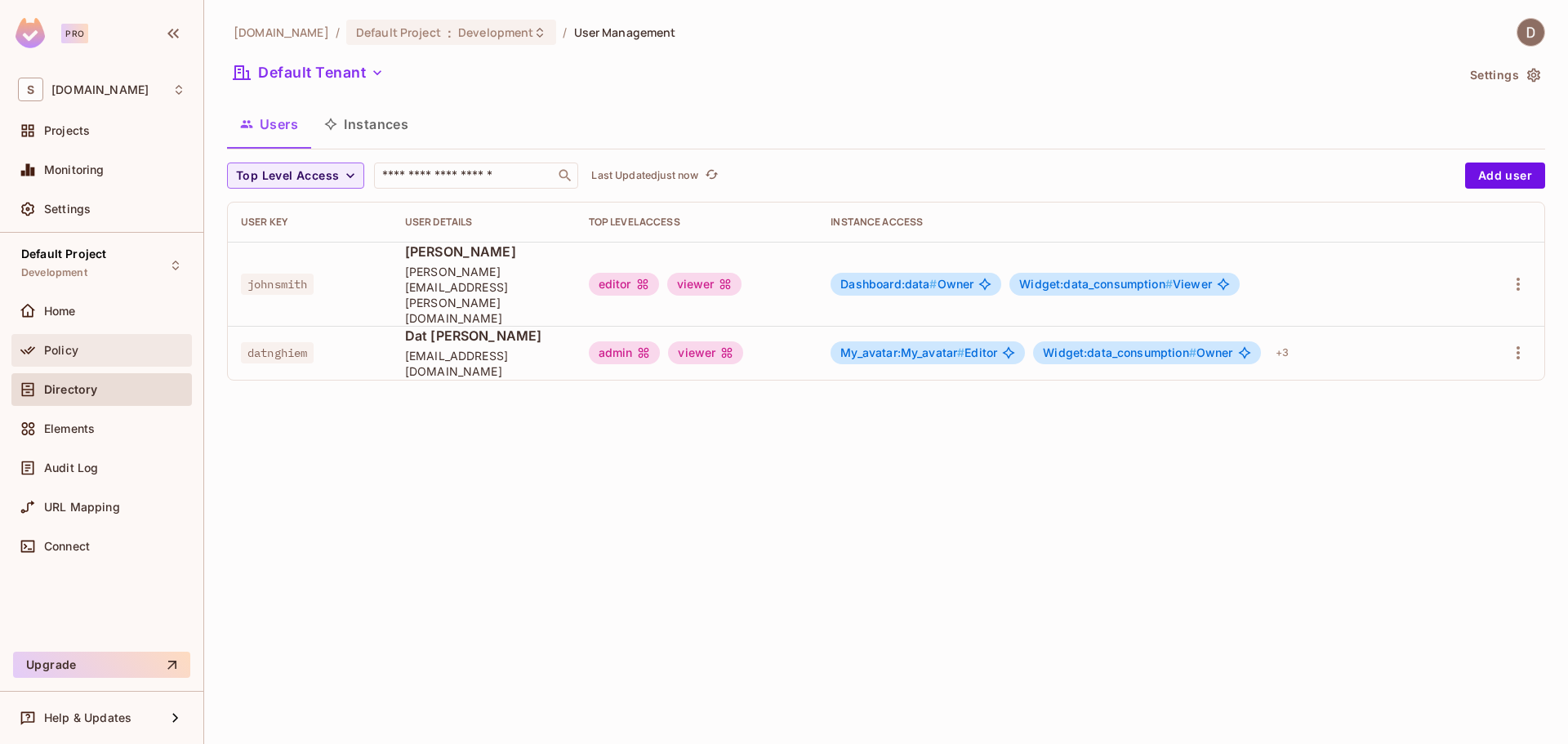
click at [154, 354] on div "Policy" at bounding box center [114, 350] width 141 height 13
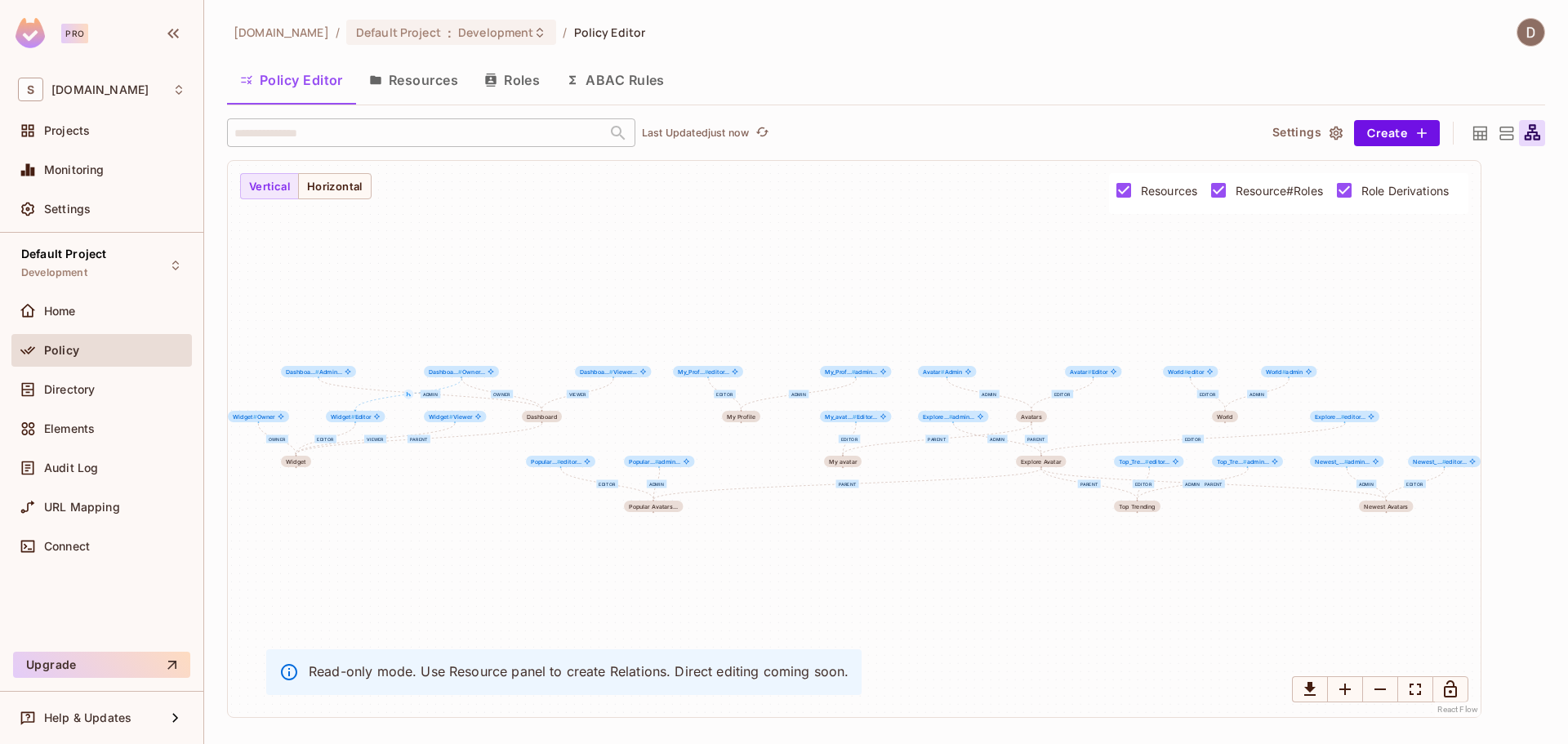
click at [394, 84] on button "Resources" at bounding box center [414, 80] width 115 height 41
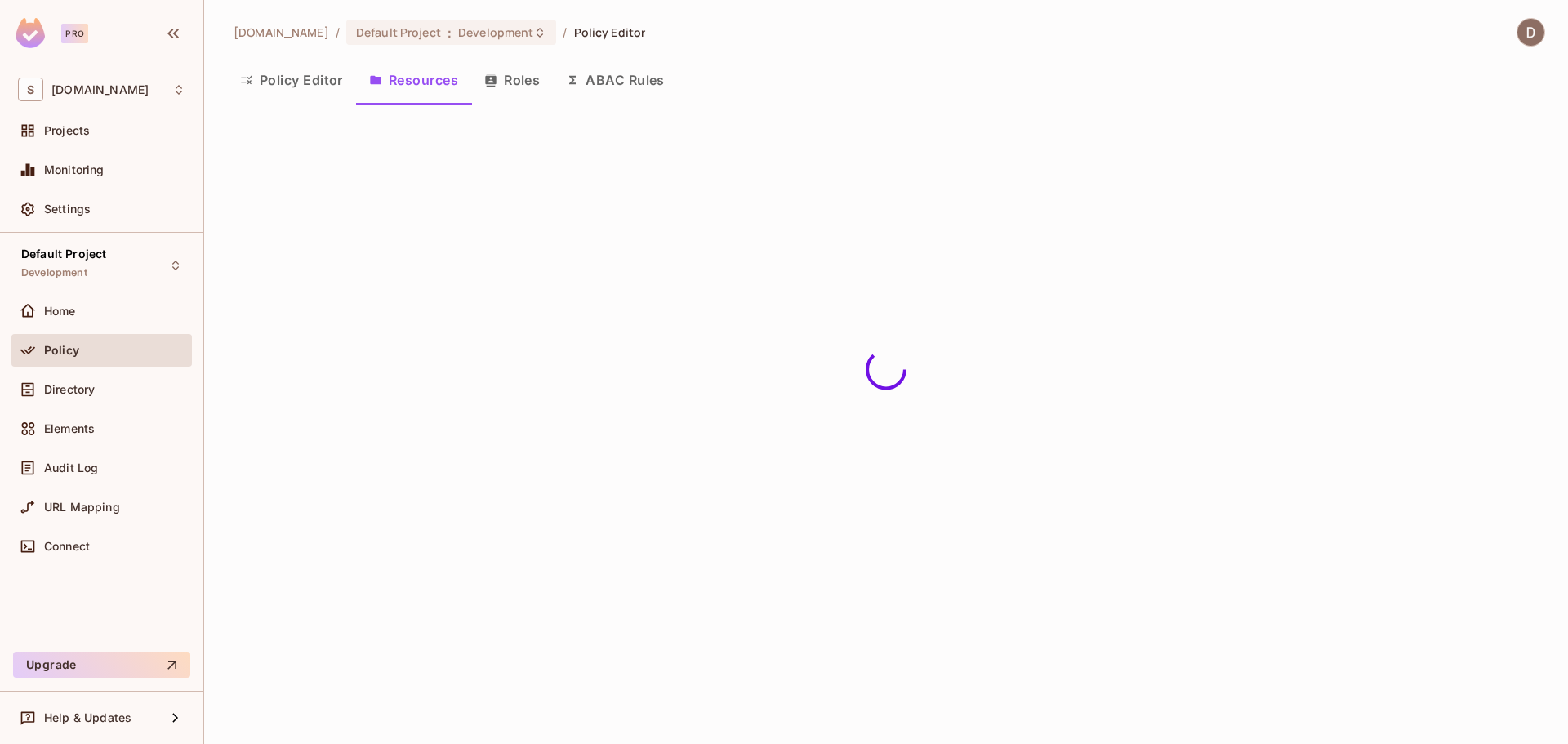
click at [538, 79] on button "Roles" at bounding box center [513, 80] width 82 height 41
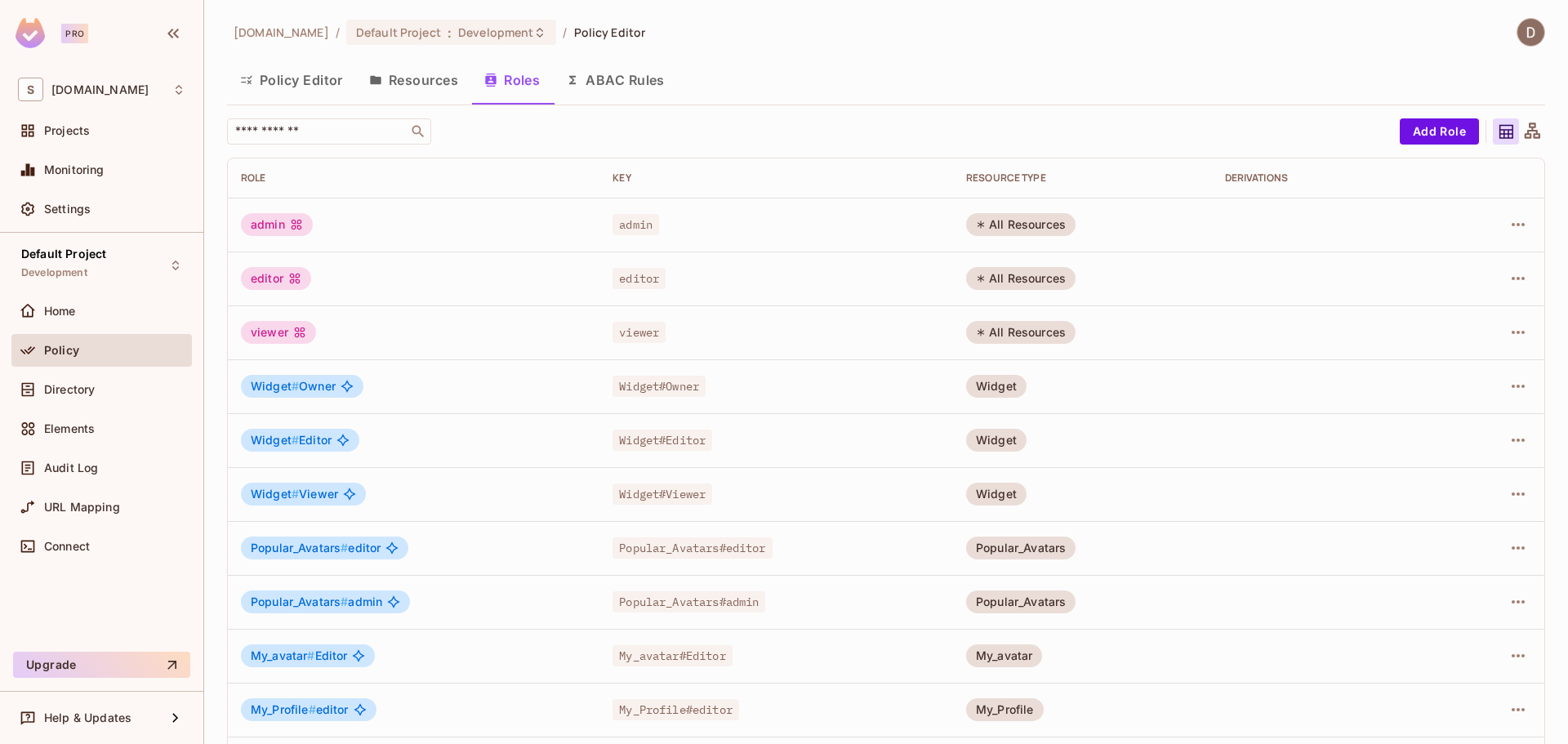
click at [1055, 225] on div "All Resources" at bounding box center [1021, 224] width 110 height 22
click at [116, 392] on div "Directory" at bounding box center [114, 389] width 141 height 13
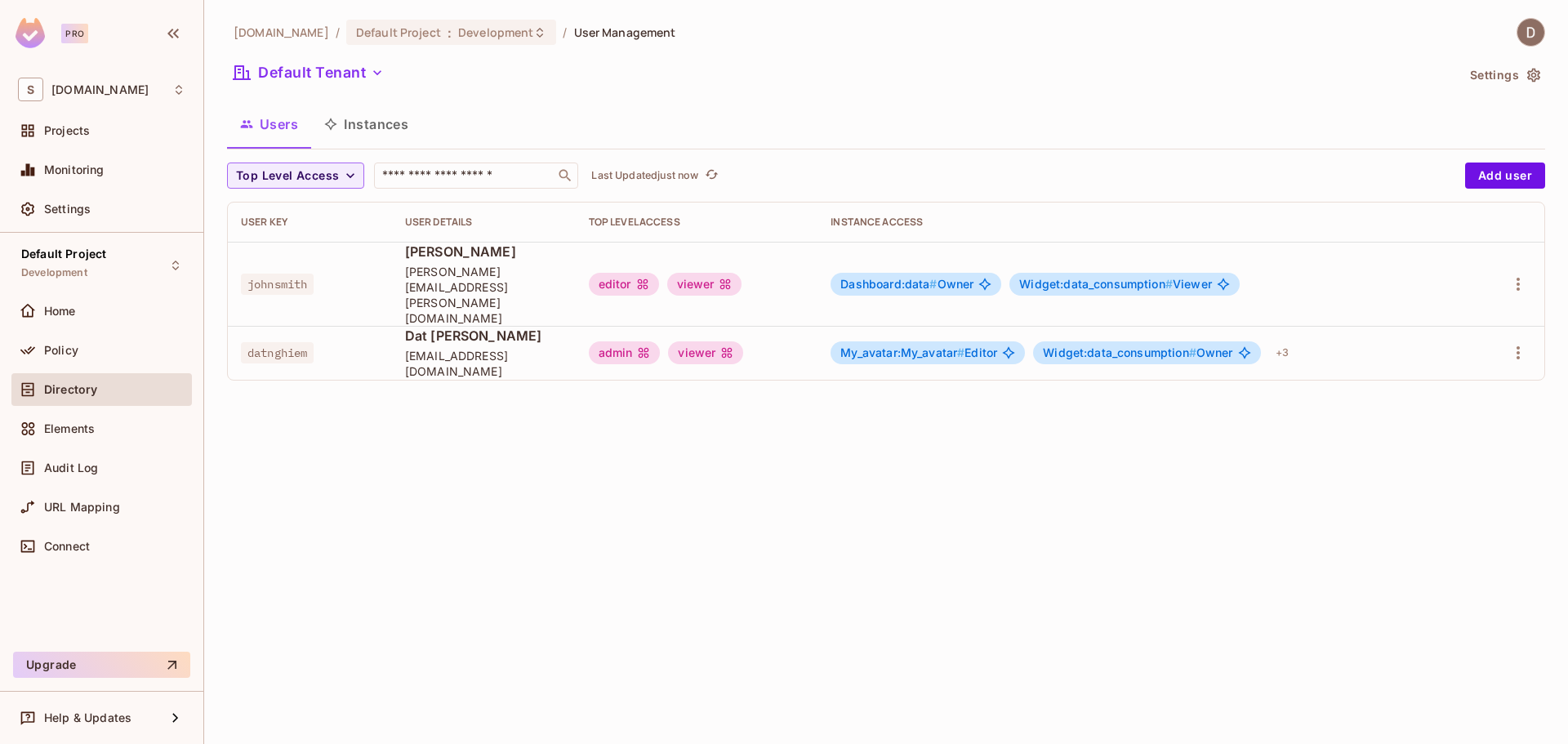
click at [137, 357] on div "Policy" at bounding box center [101, 350] width 167 height 20
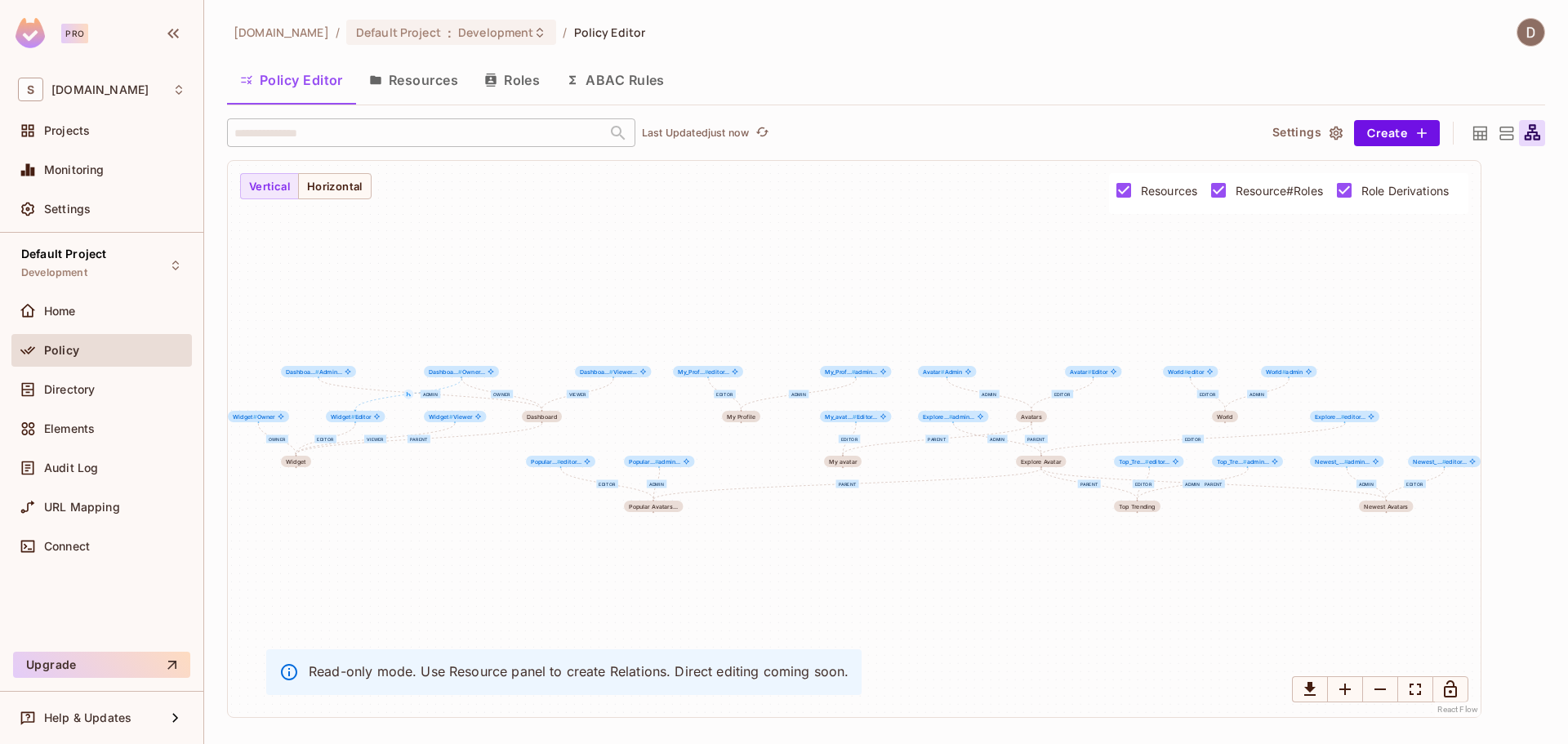
click at [521, 85] on button "Roles" at bounding box center [513, 80] width 82 height 41
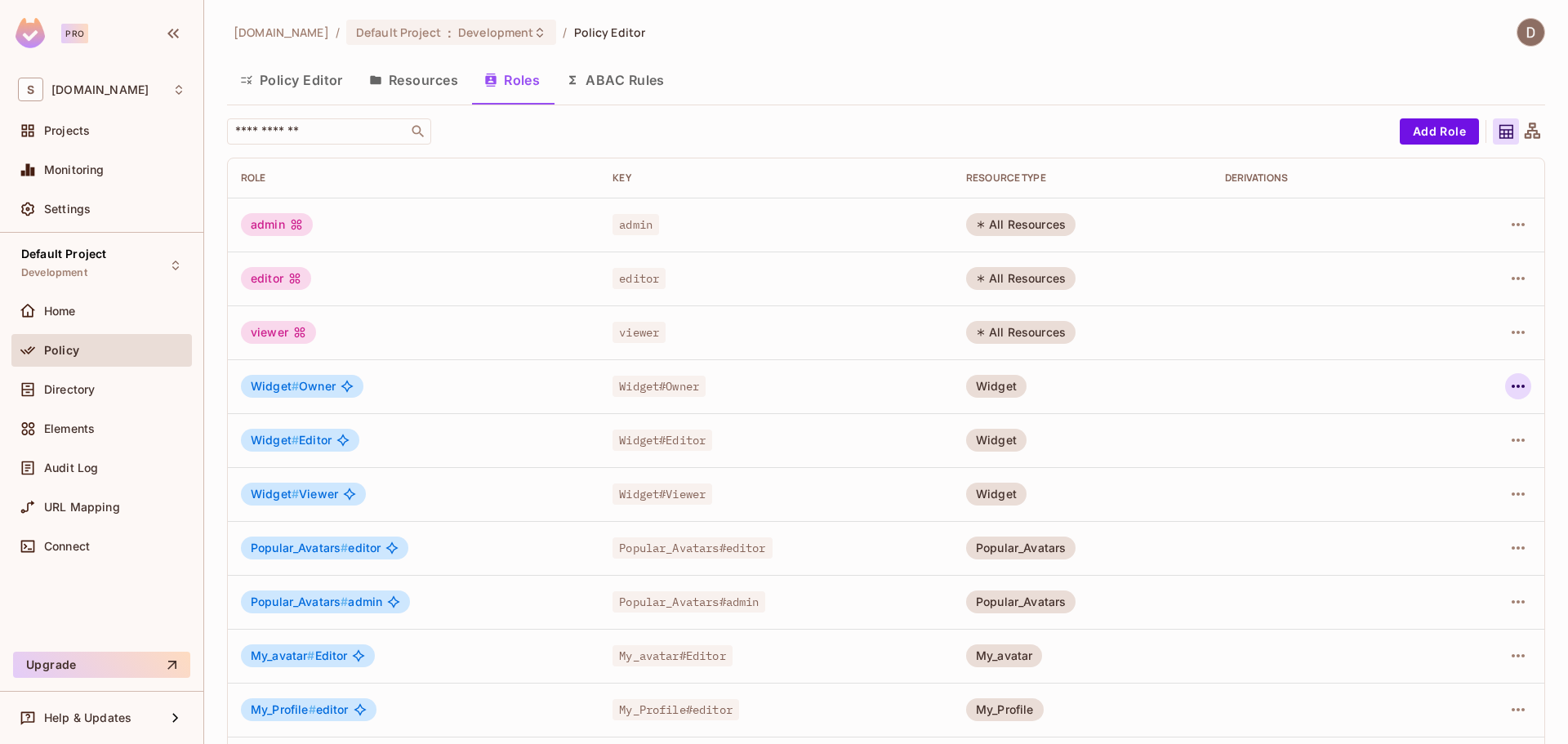
click at [1508, 388] on icon "button" at bounding box center [1518, 386] width 20 height 20
click at [1433, 418] on div "Edit Role" at bounding box center [1434, 423] width 49 height 17
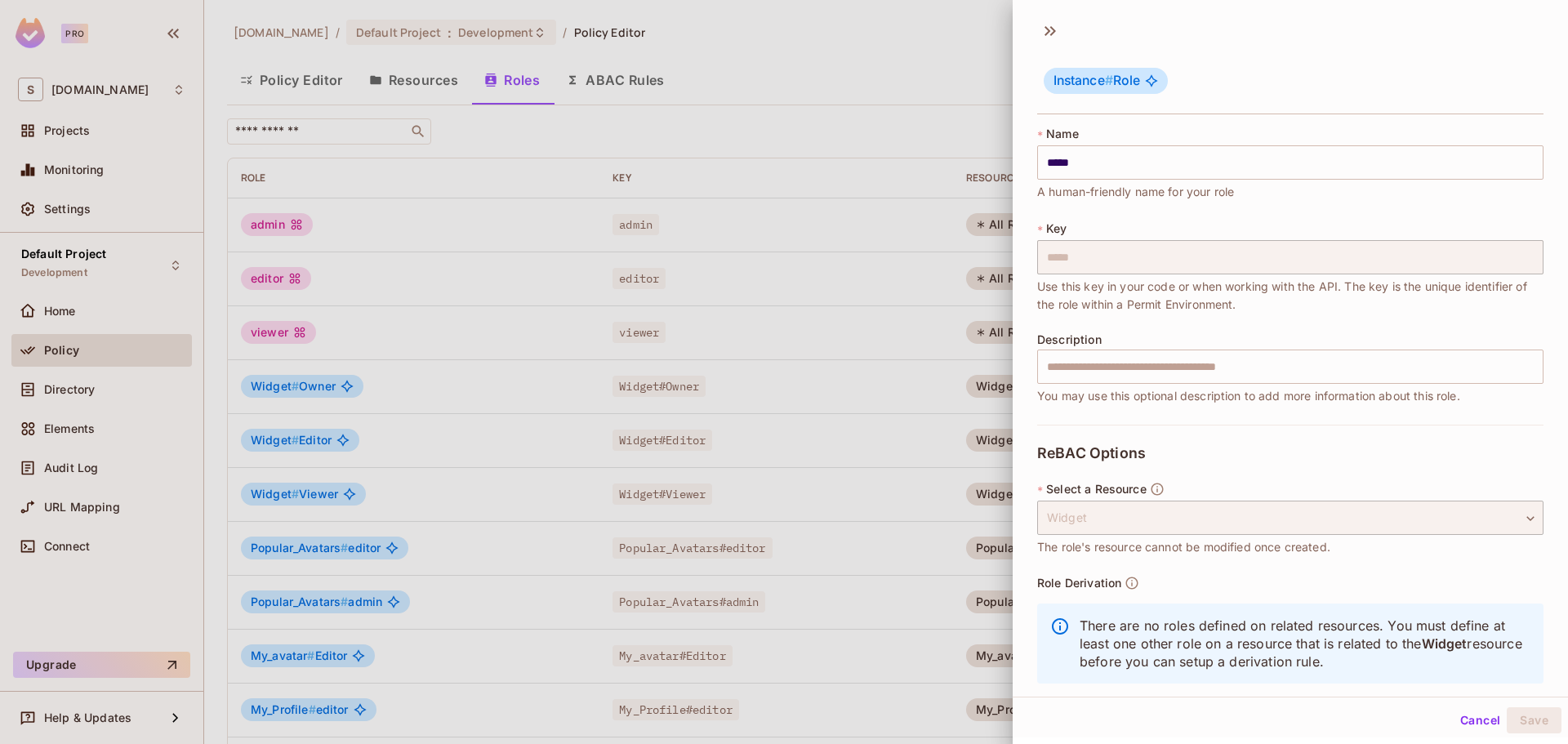
scroll to position [29, 0]
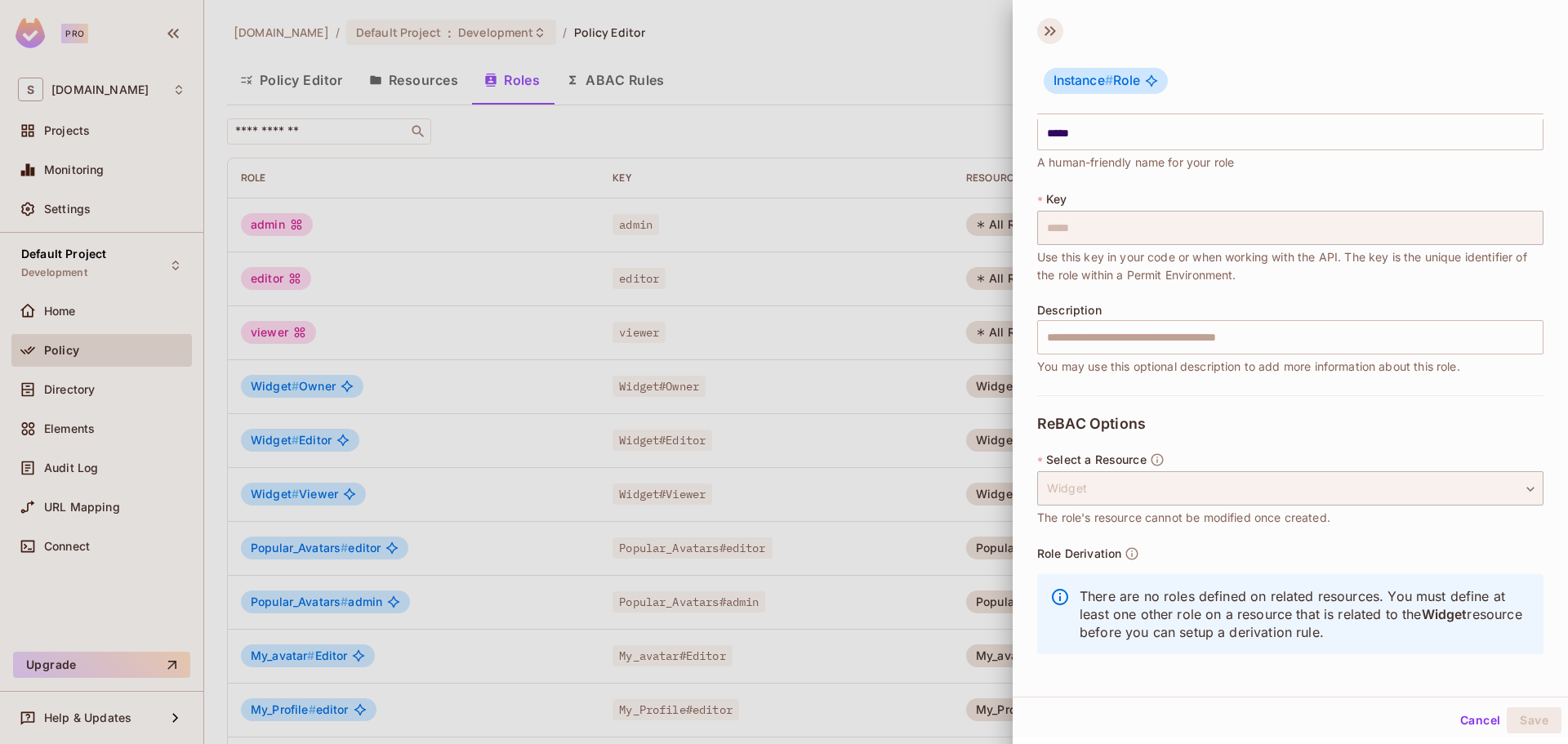
click at [1060, 33] on icon at bounding box center [1051, 30] width 26 height 26
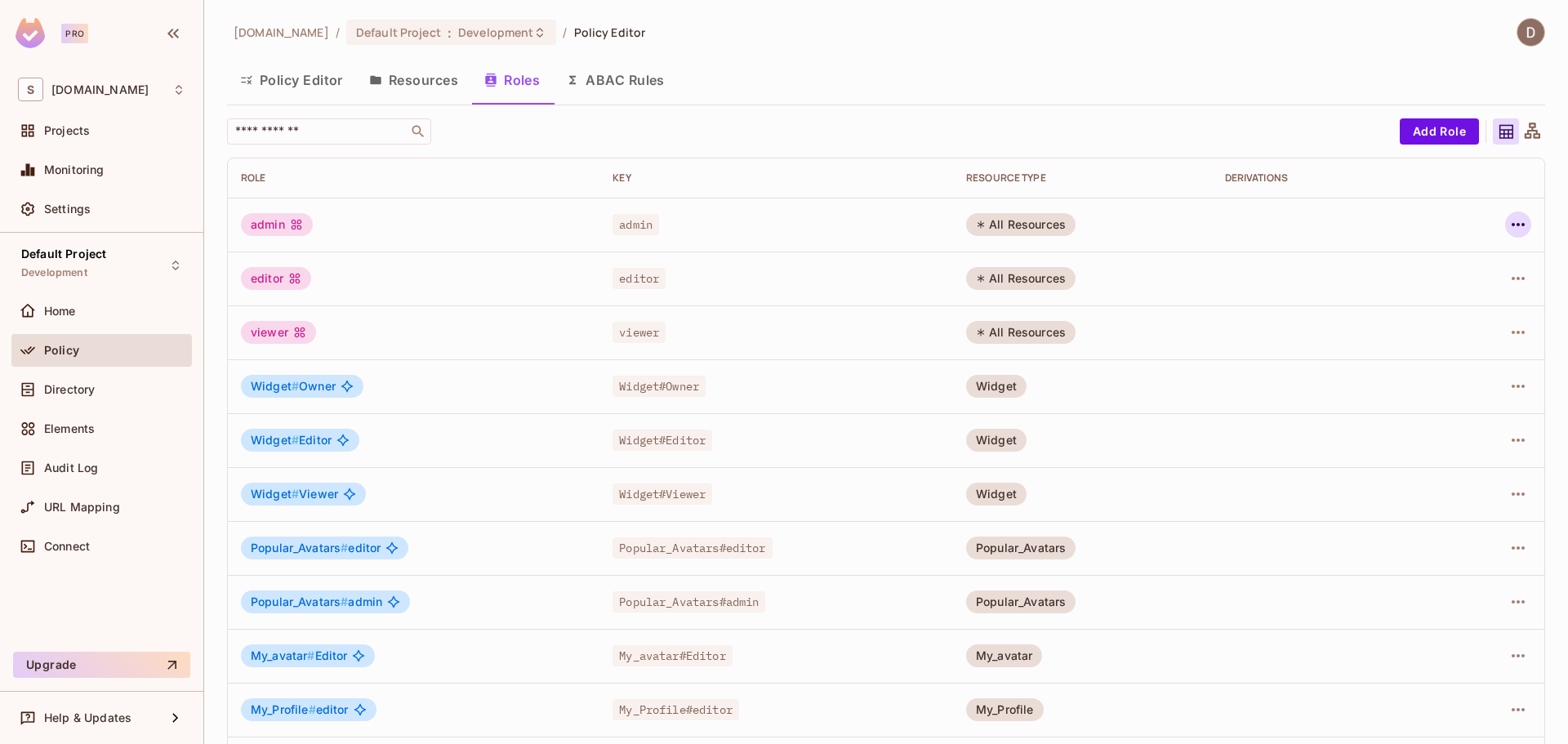
click at [1511, 219] on icon "button" at bounding box center [1518, 225] width 20 height 20
click at [1434, 263] on div "Edit Role" at bounding box center [1434, 262] width 49 height 17
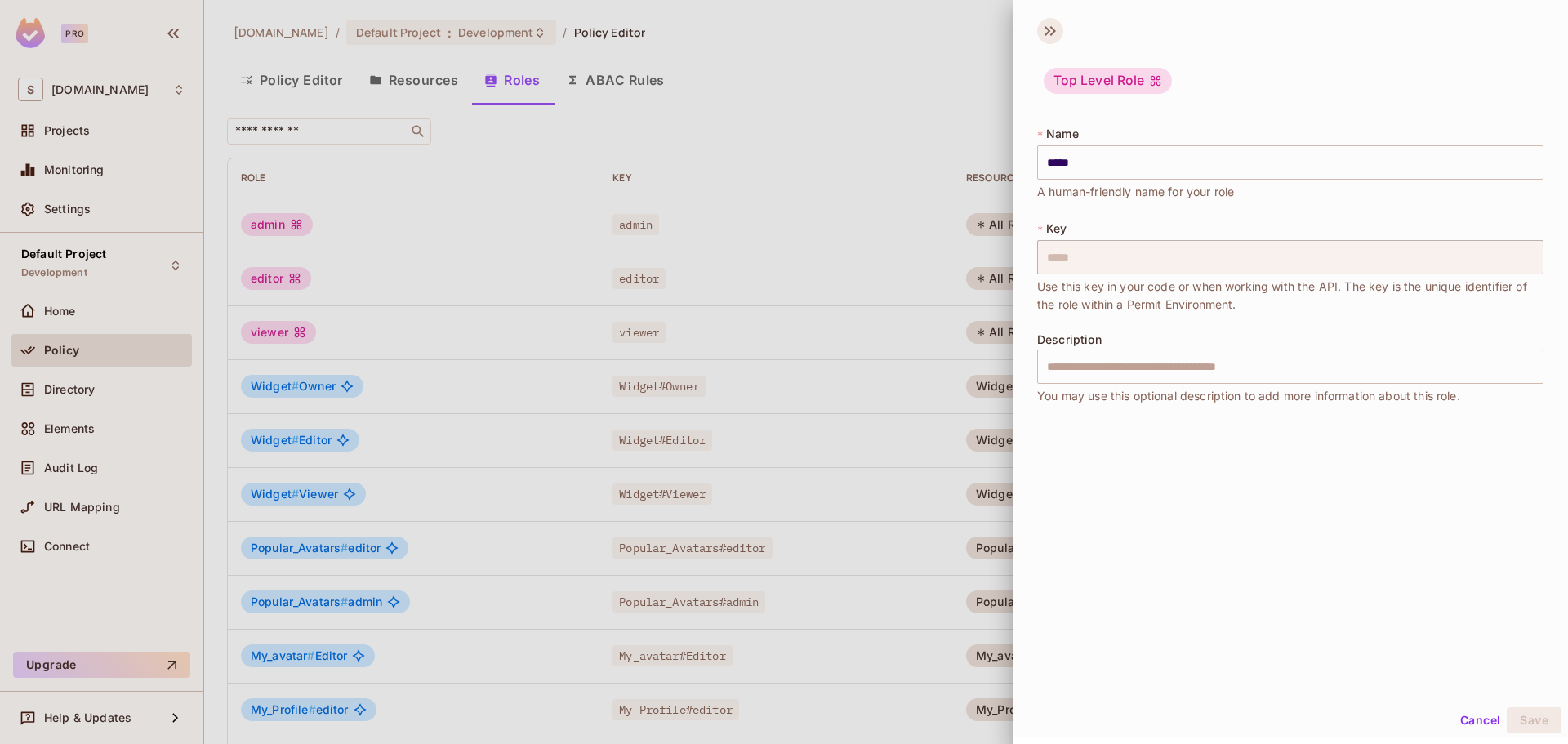
click at [1053, 25] on icon at bounding box center [1051, 30] width 26 height 26
